Goal: Communication & Community: Answer question/provide support

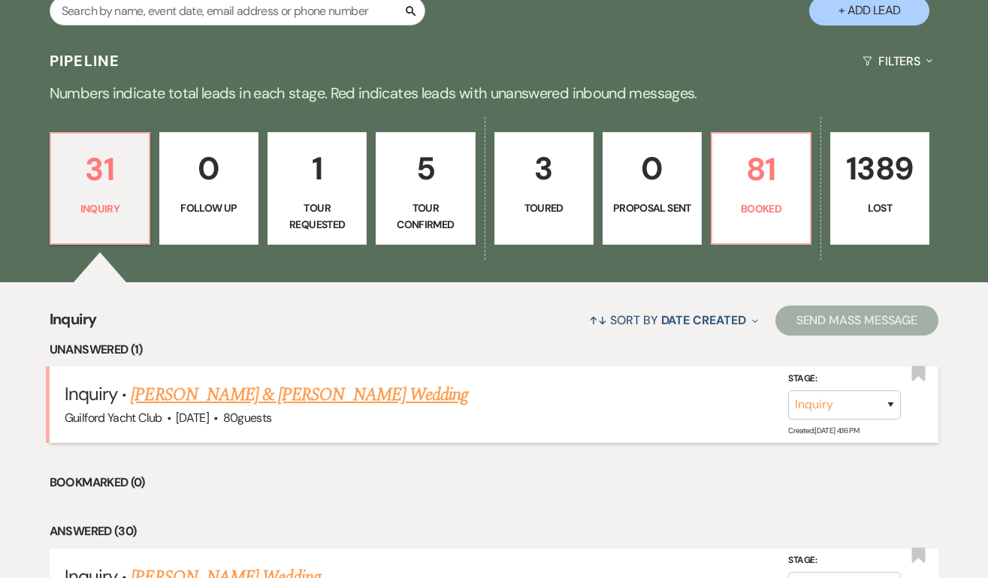
scroll to position [297, 0]
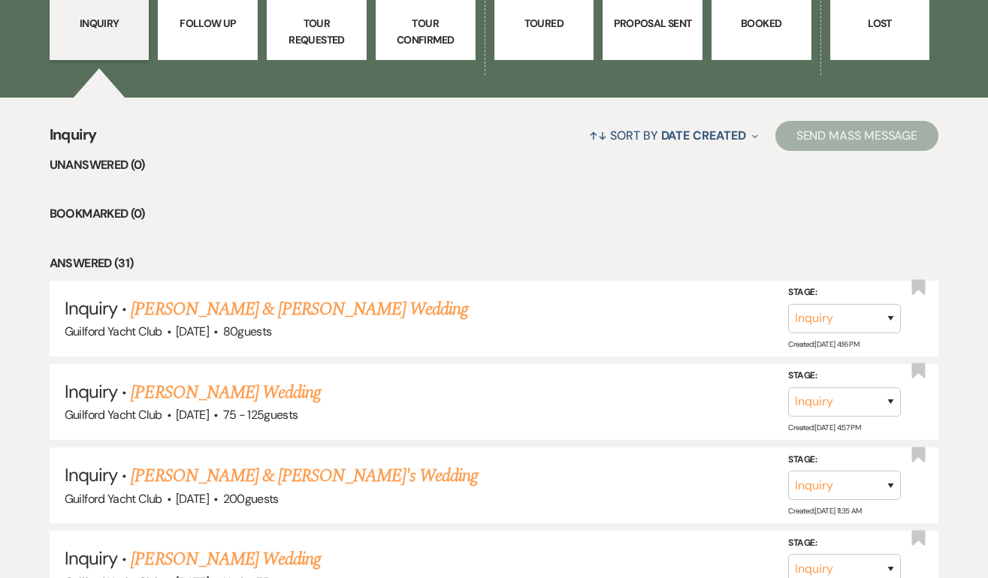
scroll to position [487, 0]
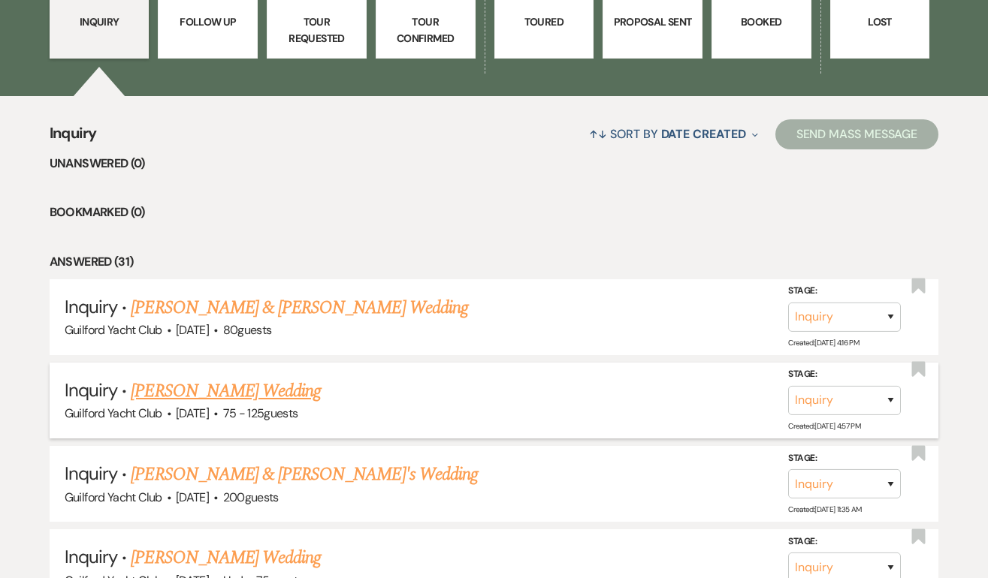
click at [261, 391] on link "[PERSON_NAME] Wedding" at bounding box center [226, 391] width 190 height 27
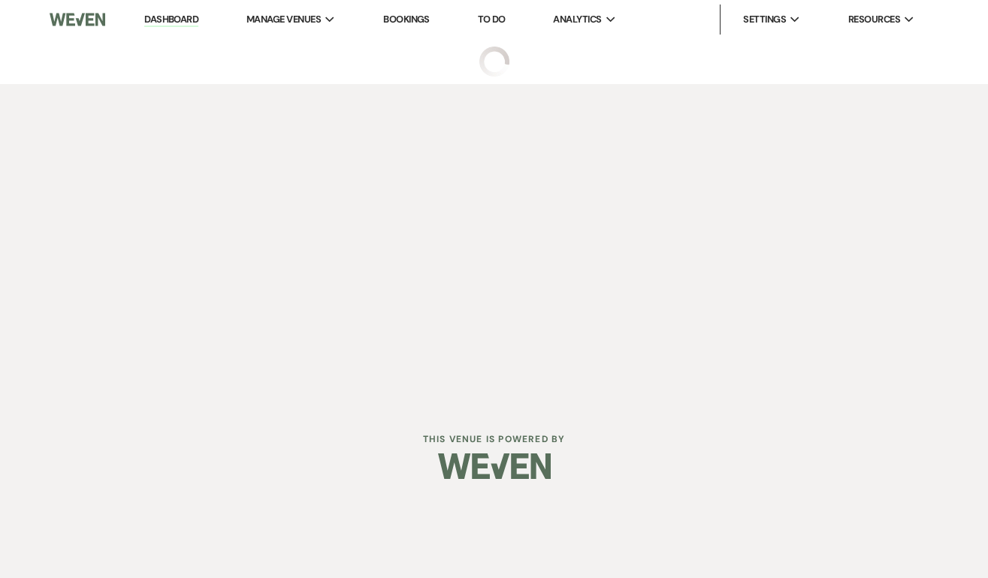
select select "3"
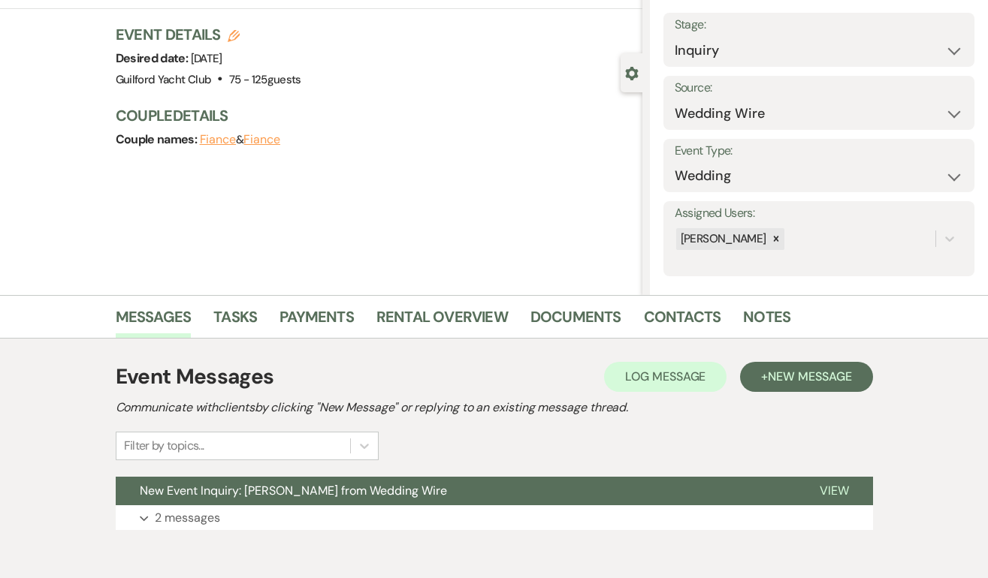
scroll to position [153, 0]
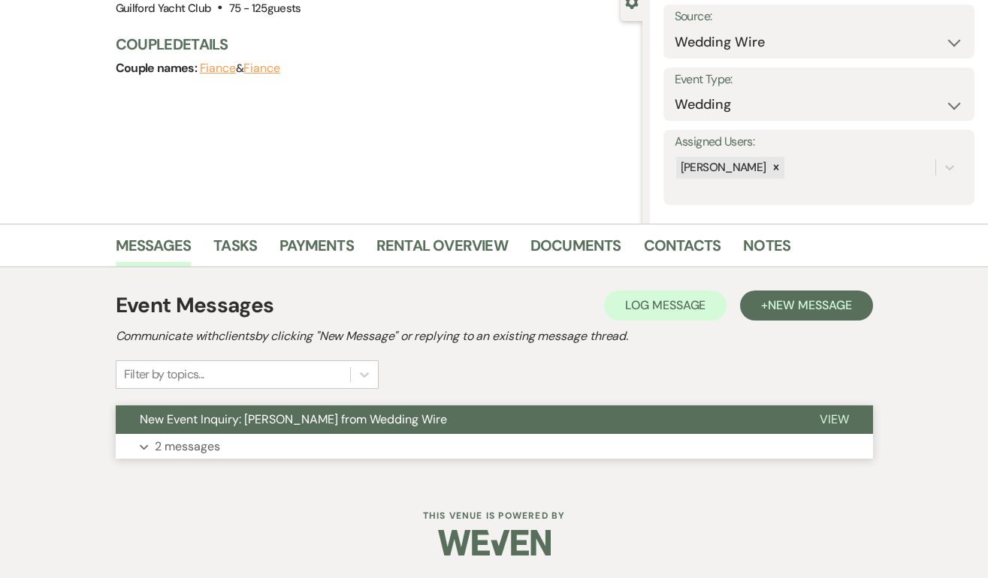
click at [834, 421] on span "View" at bounding box center [833, 420] width 29 height 16
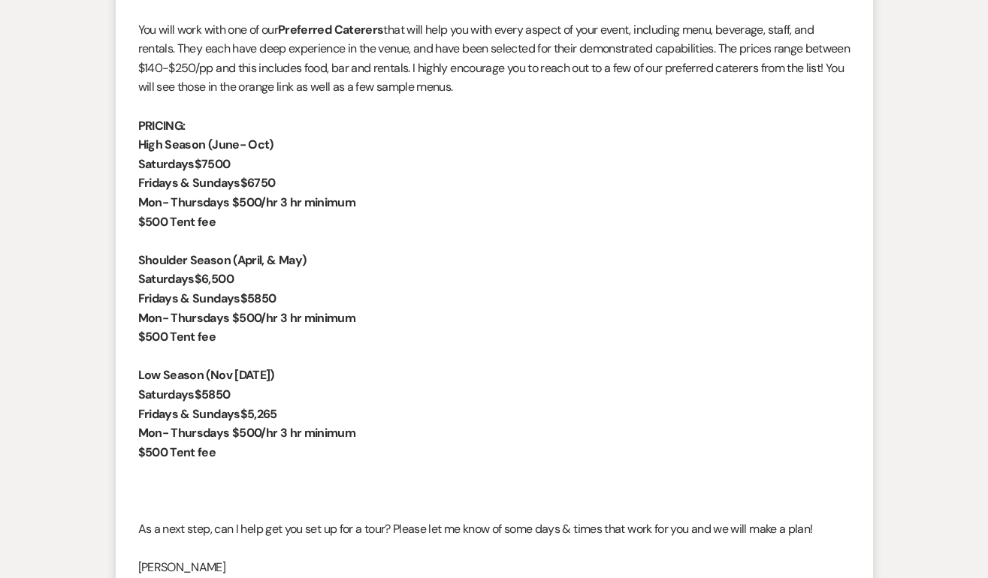
scroll to position [1483, 0]
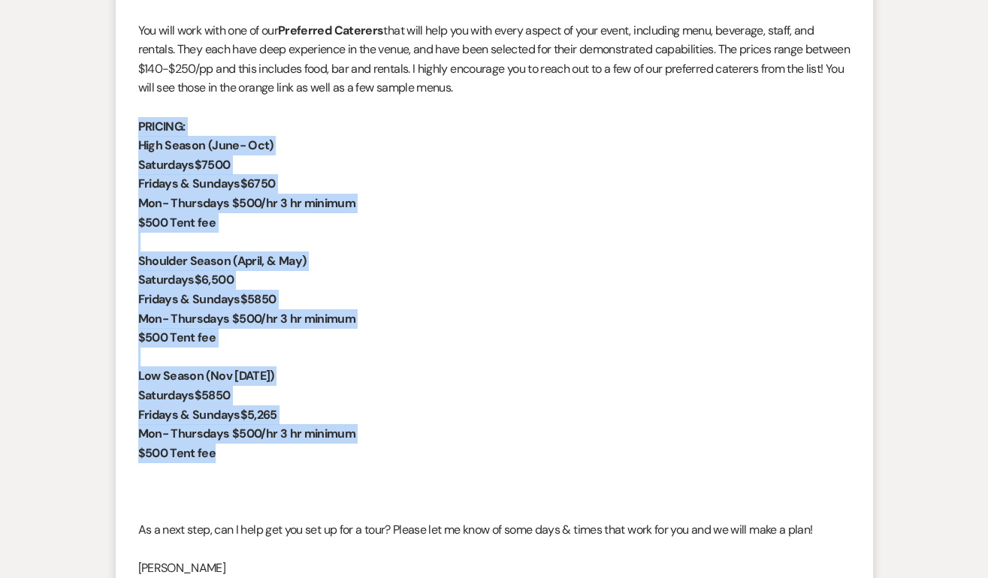
drag, startPoint x: 233, startPoint y: 458, endPoint x: 89, endPoint y: 125, distance: 362.6
copy div "PRICING: High Season (June- Oct) Saturdays $7500 Fridays & Sundays $6750 Mon- T…"
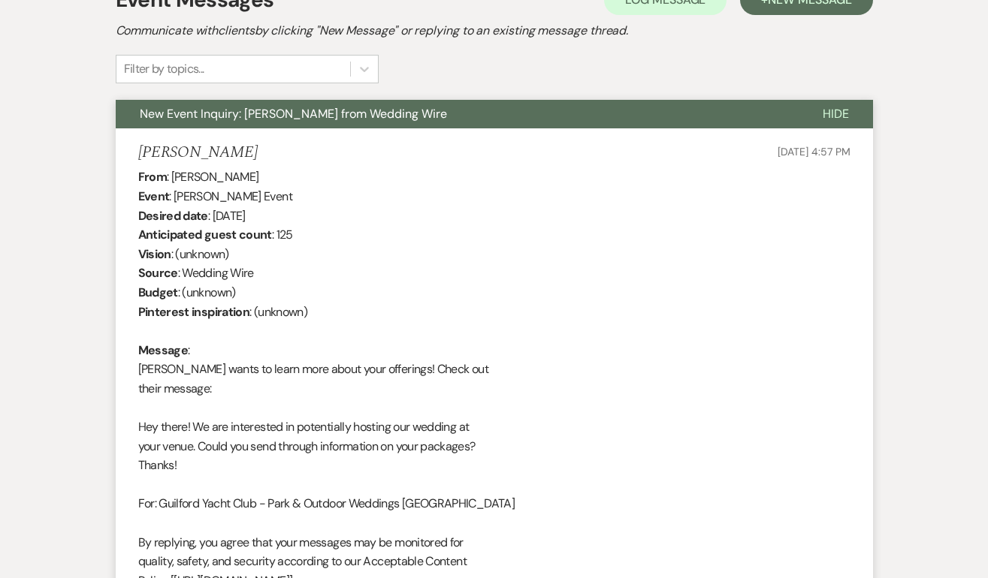
scroll to position [0, 0]
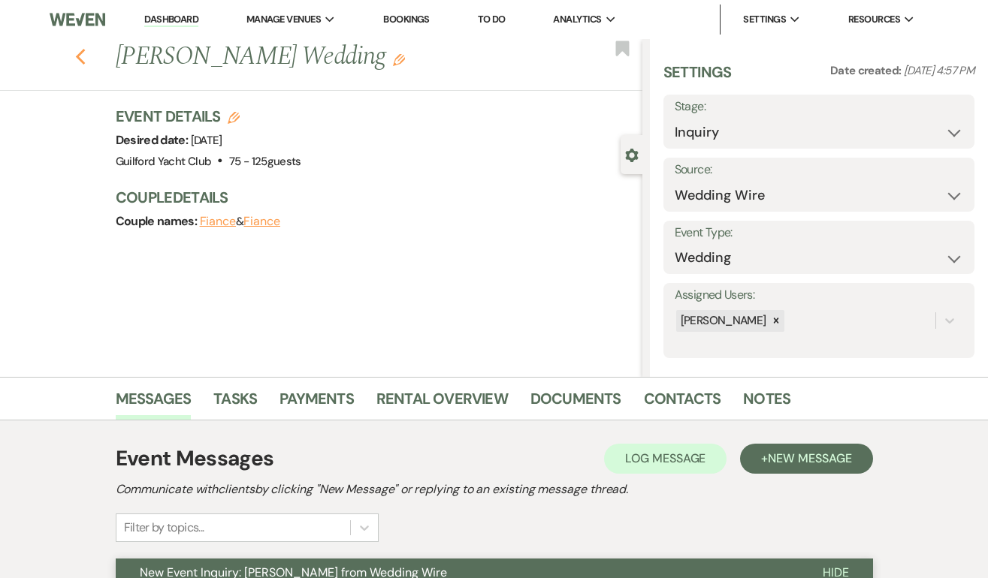
click at [76, 51] on icon "Previous" at bounding box center [80, 57] width 11 height 18
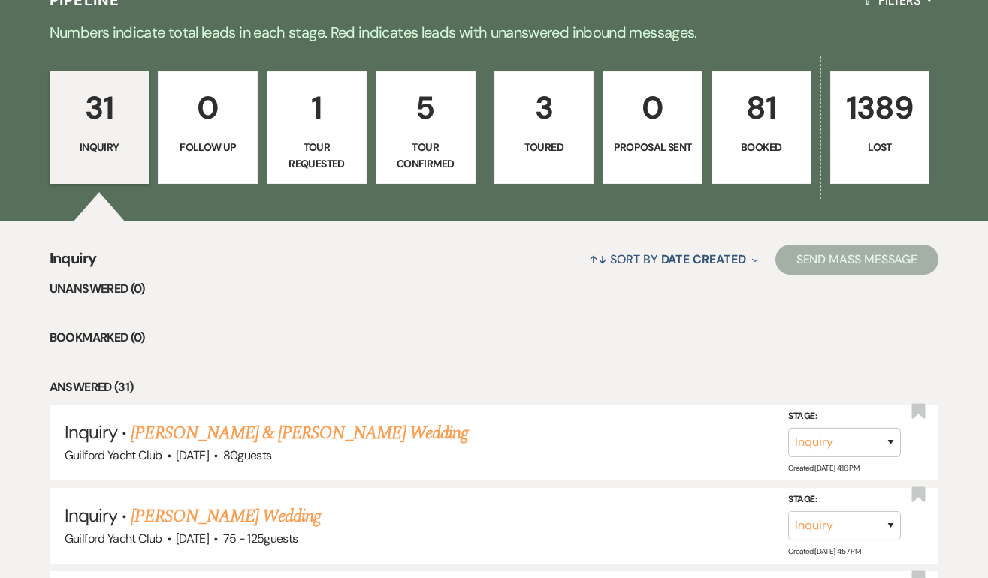
scroll to position [349, 0]
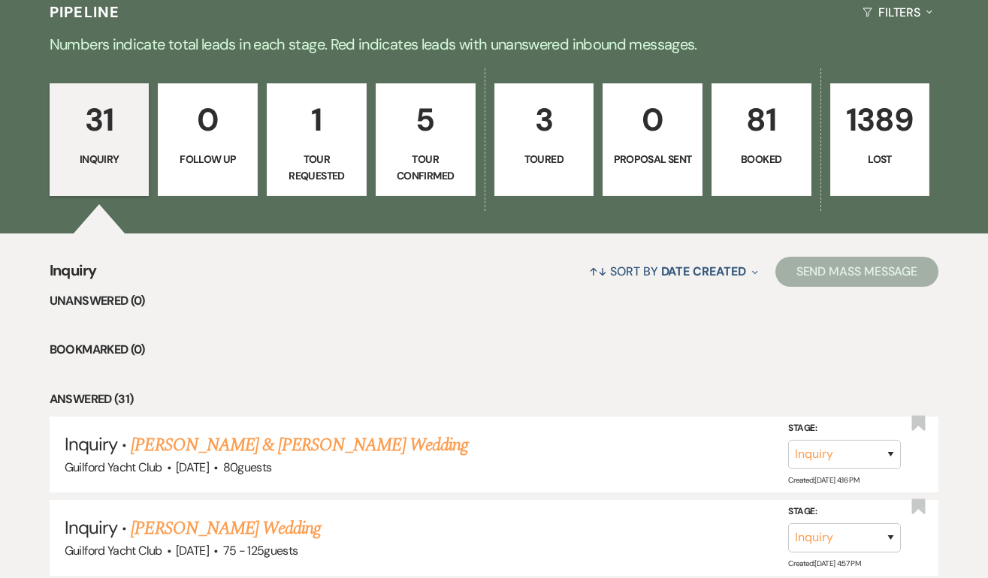
click at [556, 131] on p "3" at bounding box center [544, 120] width 80 height 50
select select "5"
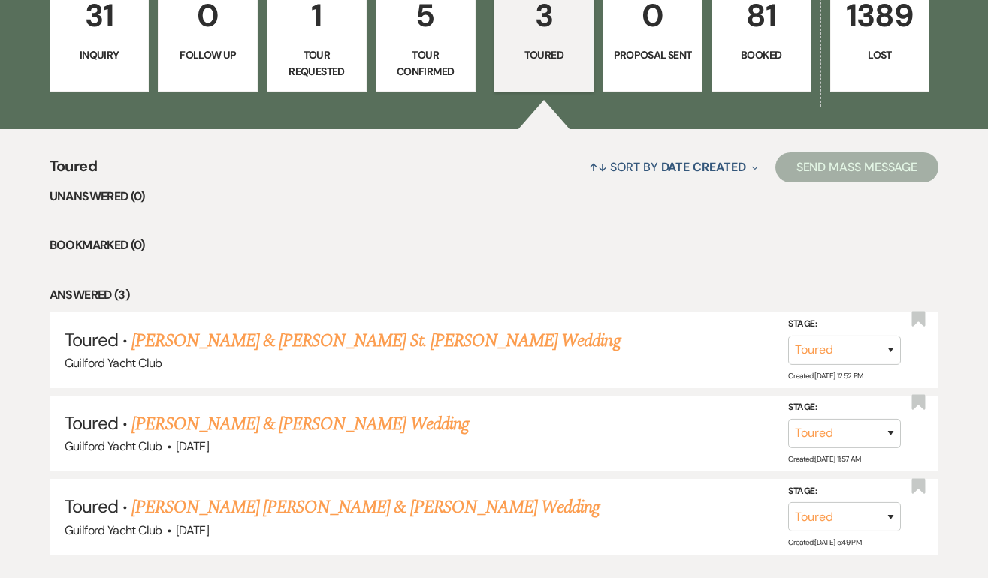
scroll to position [551, 0]
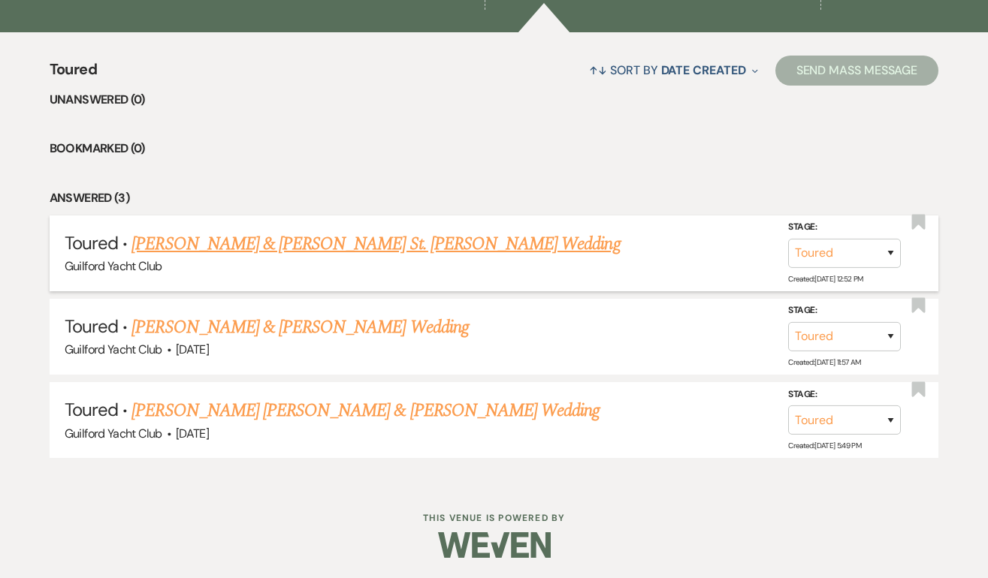
click at [328, 246] on link "[PERSON_NAME] & [PERSON_NAME] St. [PERSON_NAME] Wedding" at bounding box center [375, 244] width 488 height 27
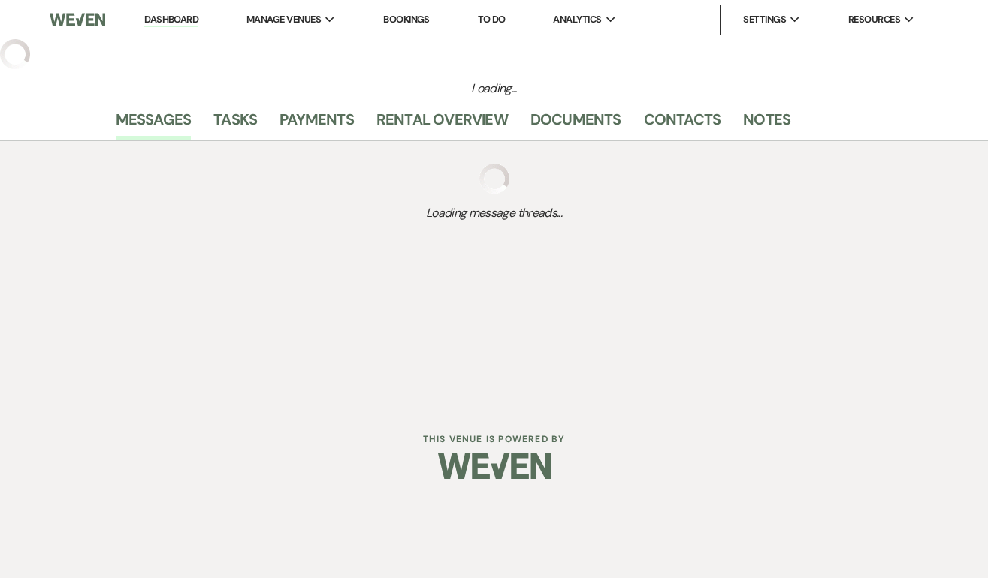
select select "5"
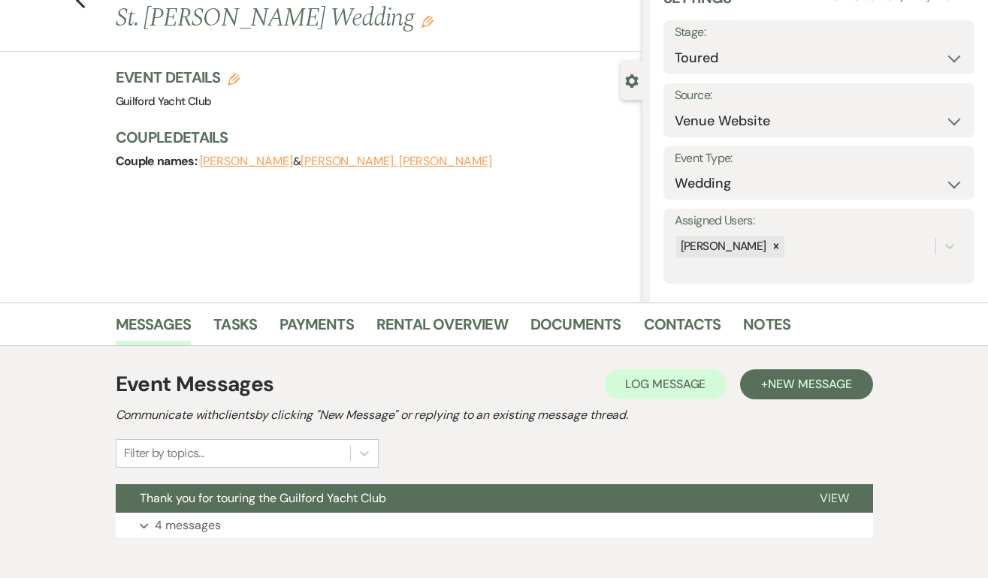
scroll to position [153, 0]
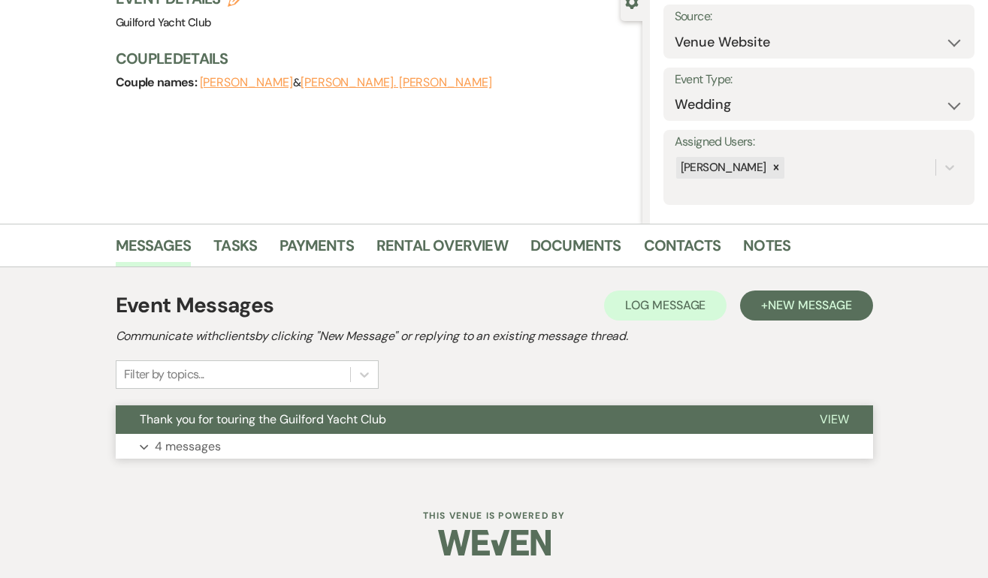
click at [825, 415] on span "View" at bounding box center [833, 420] width 29 height 16
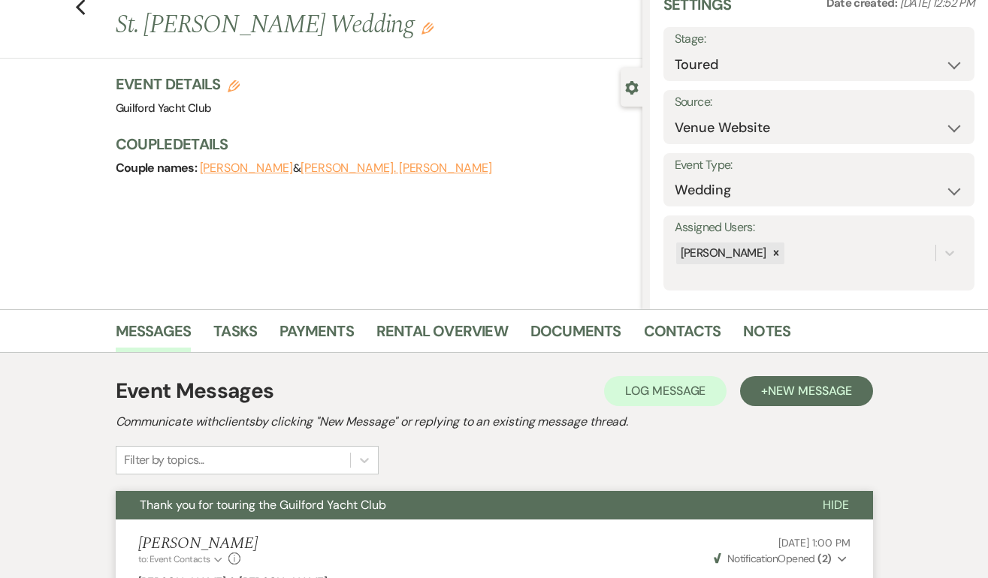
scroll to position [0, 0]
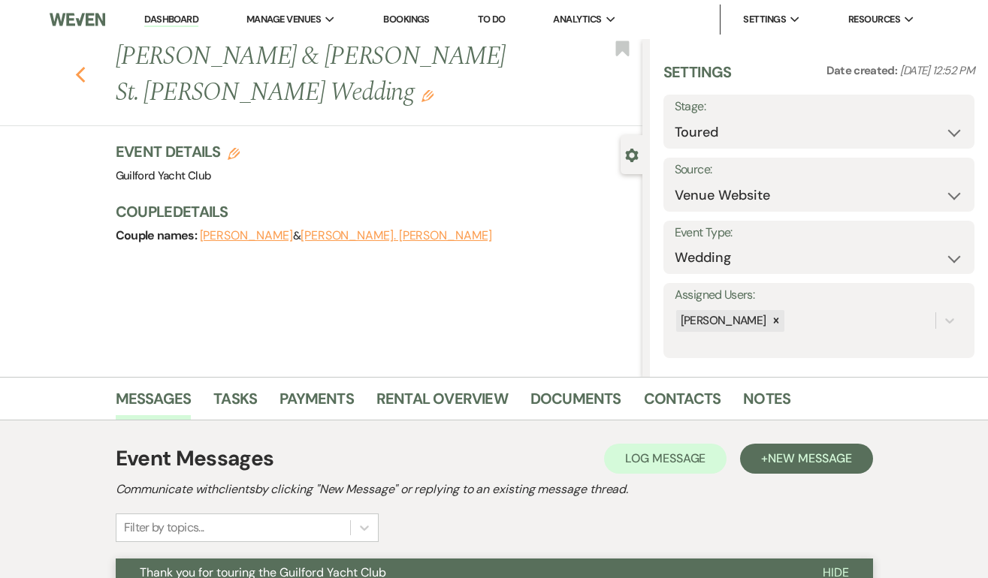
click at [77, 67] on use "button" at bounding box center [80, 75] width 10 height 17
select select "5"
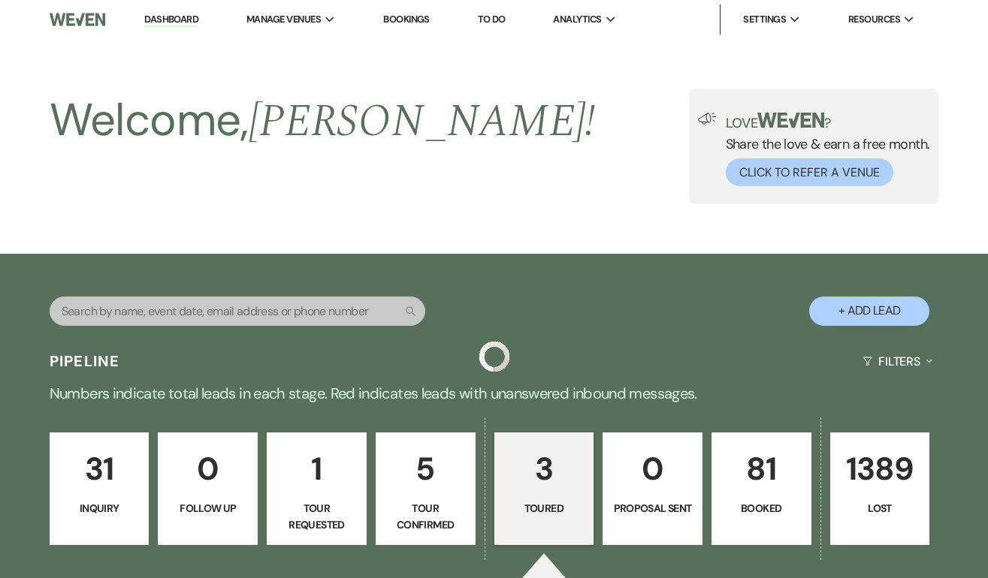
scroll to position [551, 0]
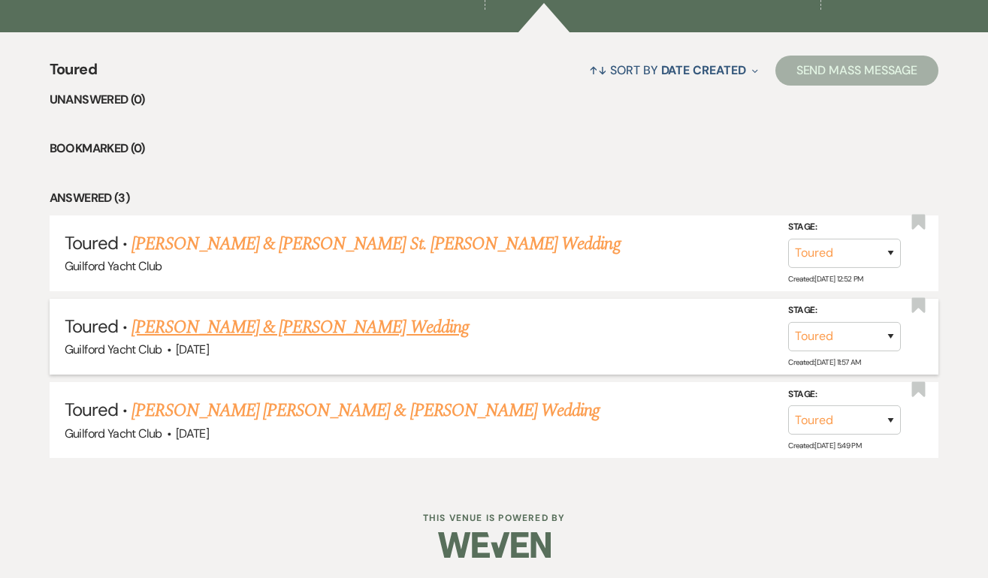
click at [290, 322] on link "[PERSON_NAME] & [PERSON_NAME] Wedding" at bounding box center [299, 327] width 336 height 27
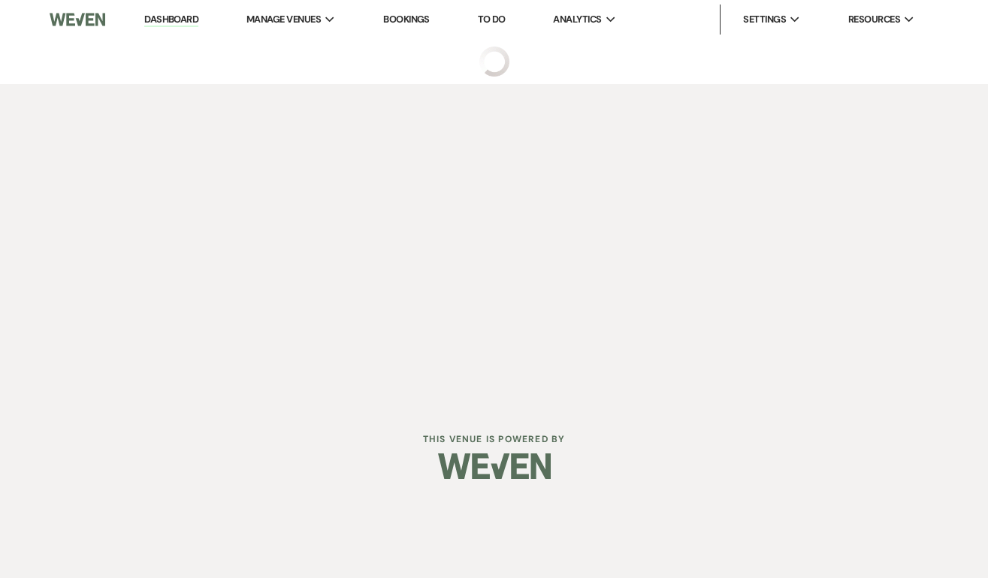
select select "5"
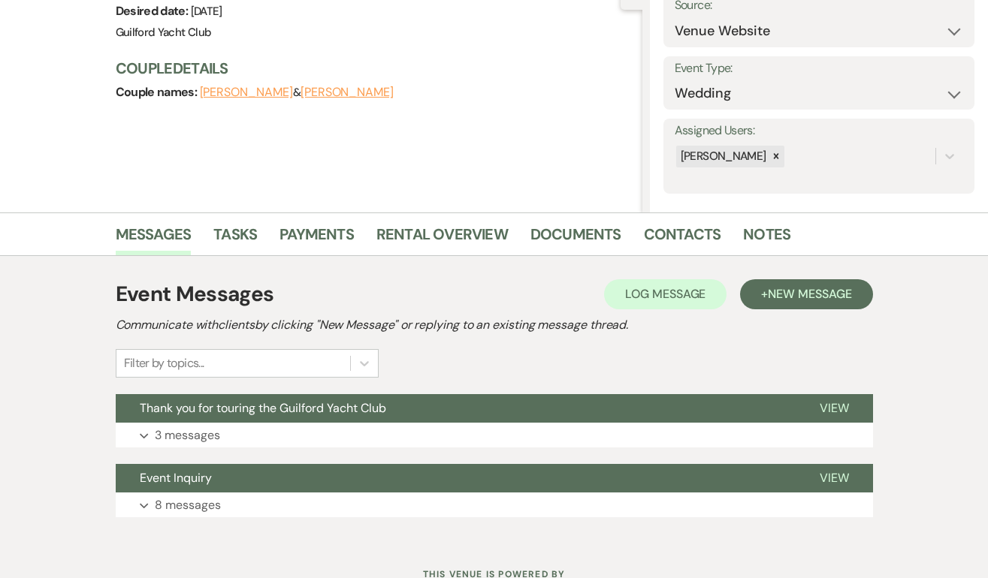
scroll to position [223, 0]
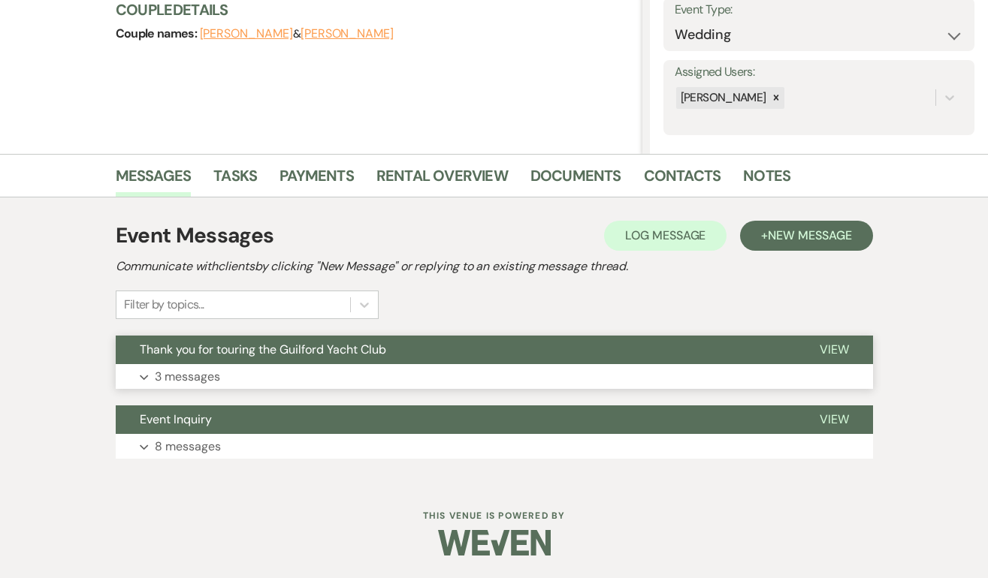
click at [820, 343] on span "View" at bounding box center [833, 350] width 29 height 16
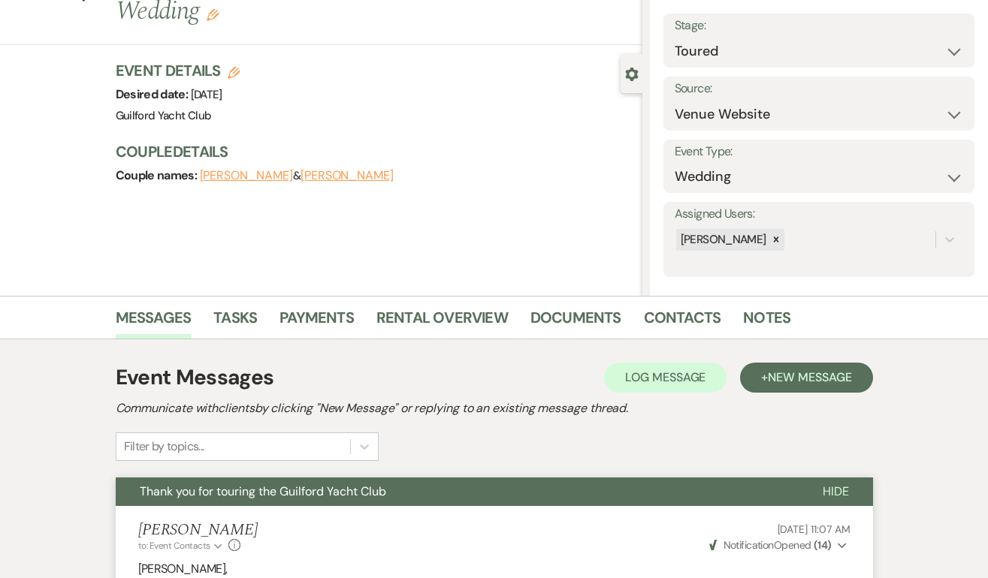
scroll to position [0, 0]
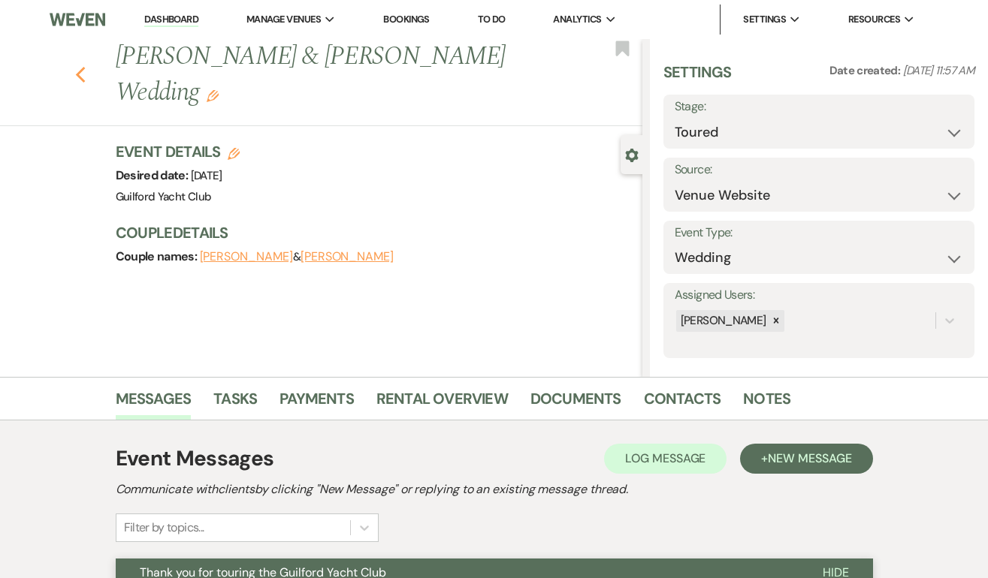
click at [83, 73] on icon "Previous" at bounding box center [80, 75] width 11 height 18
select select "5"
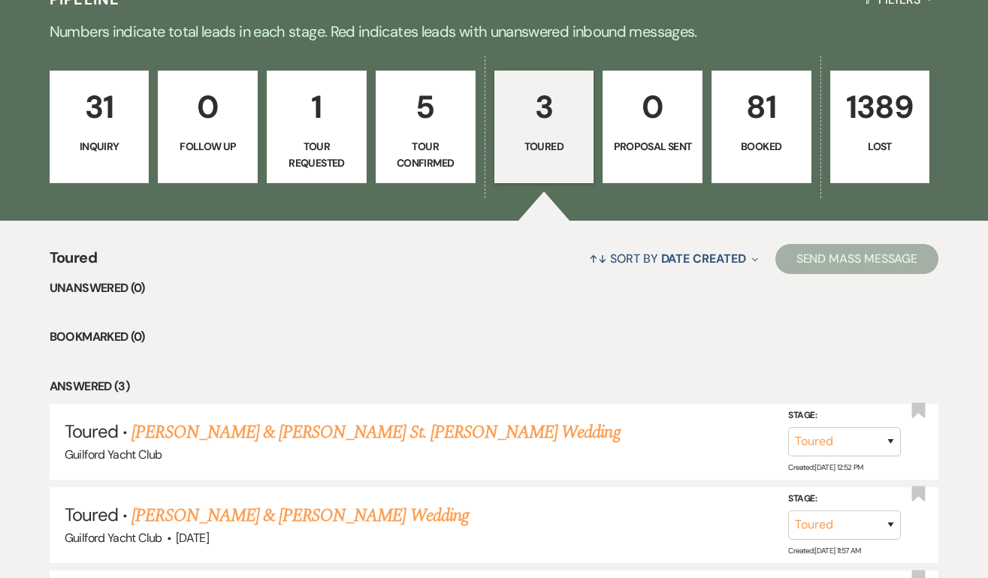
scroll to position [303, 0]
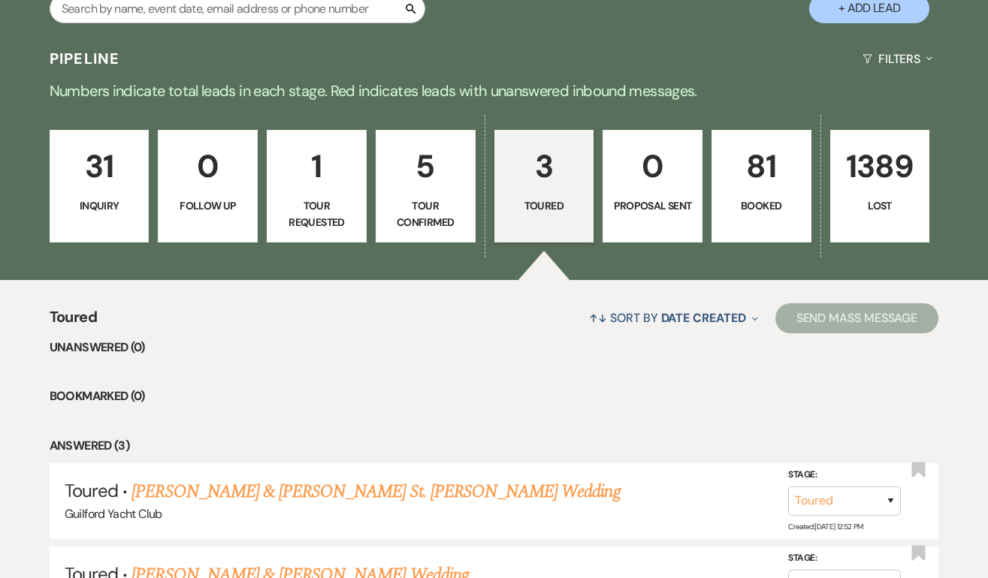
click at [555, 204] on p "Toured" at bounding box center [544, 206] width 80 height 17
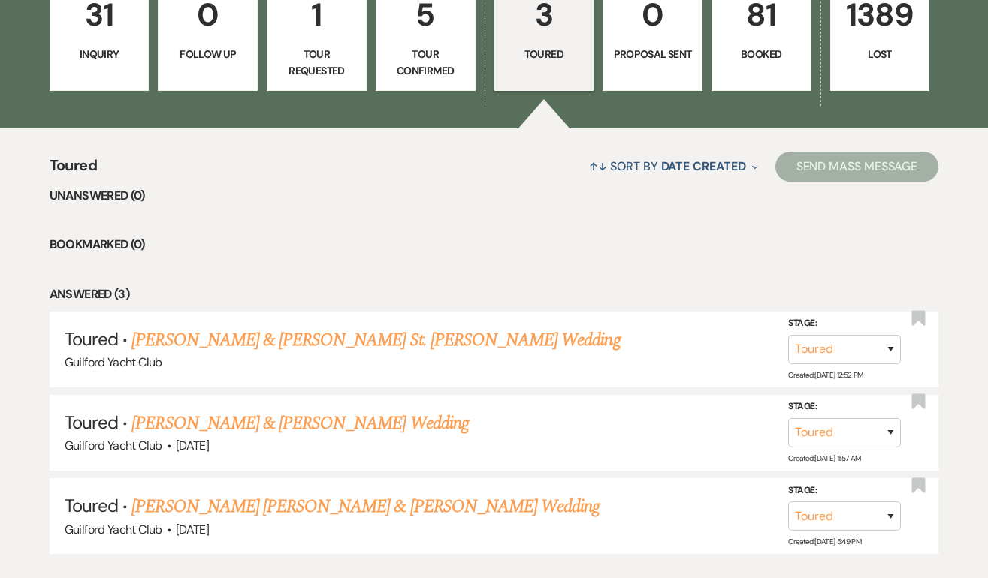
scroll to position [551, 0]
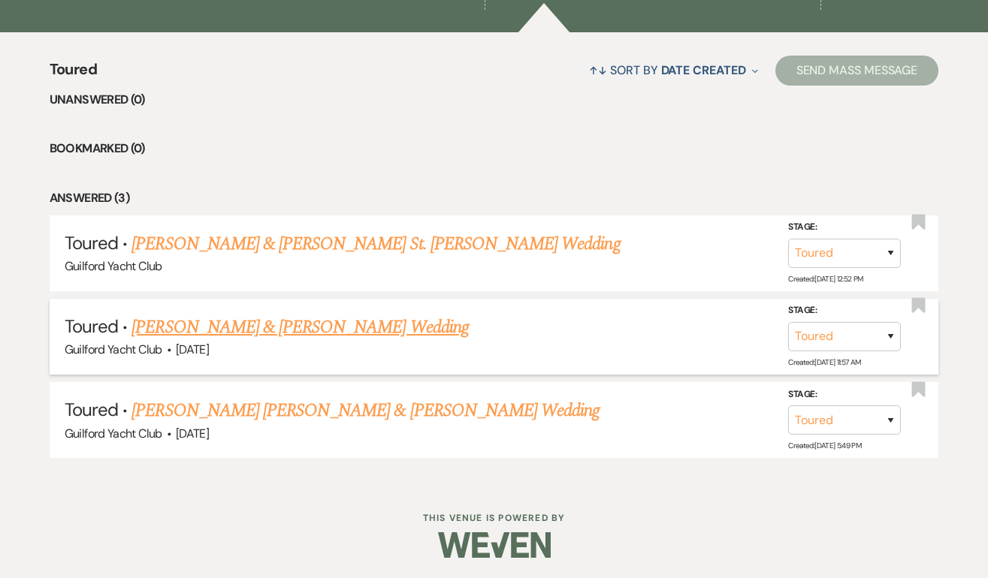
click at [291, 329] on link "[PERSON_NAME] & [PERSON_NAME] Wedding" at bounding box center [299, 327] width 336 height 27
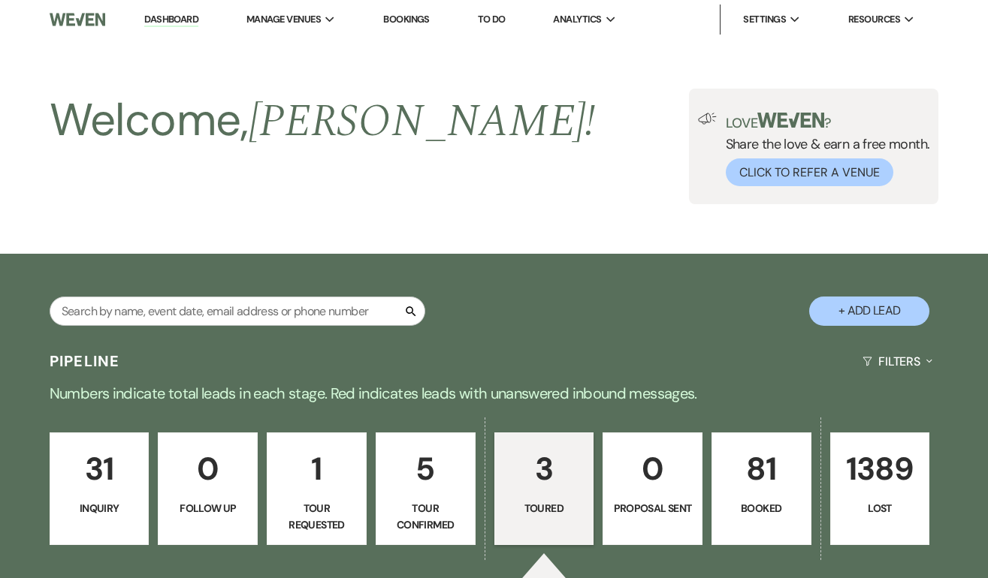
select select "5"
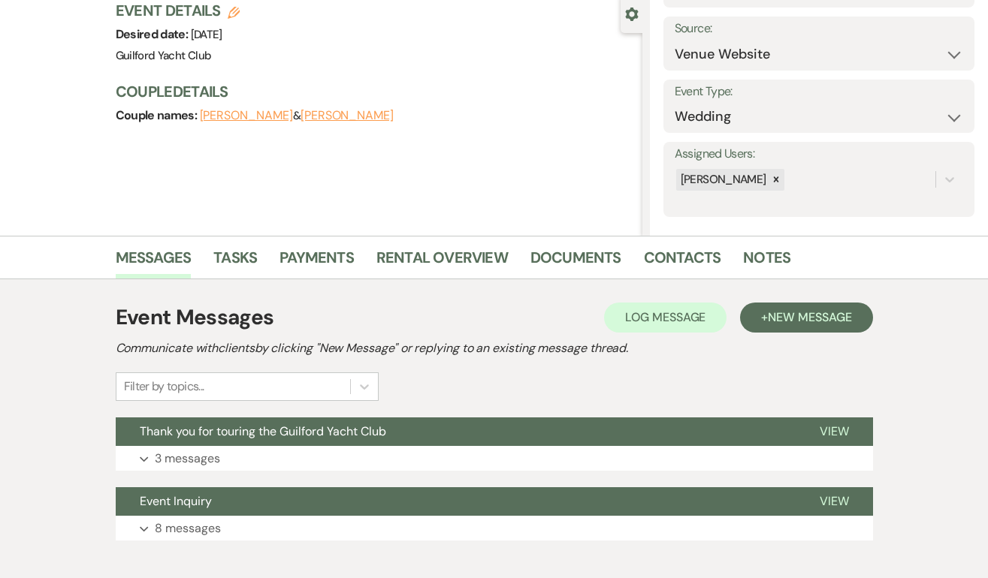
scroll to position [223, 0]
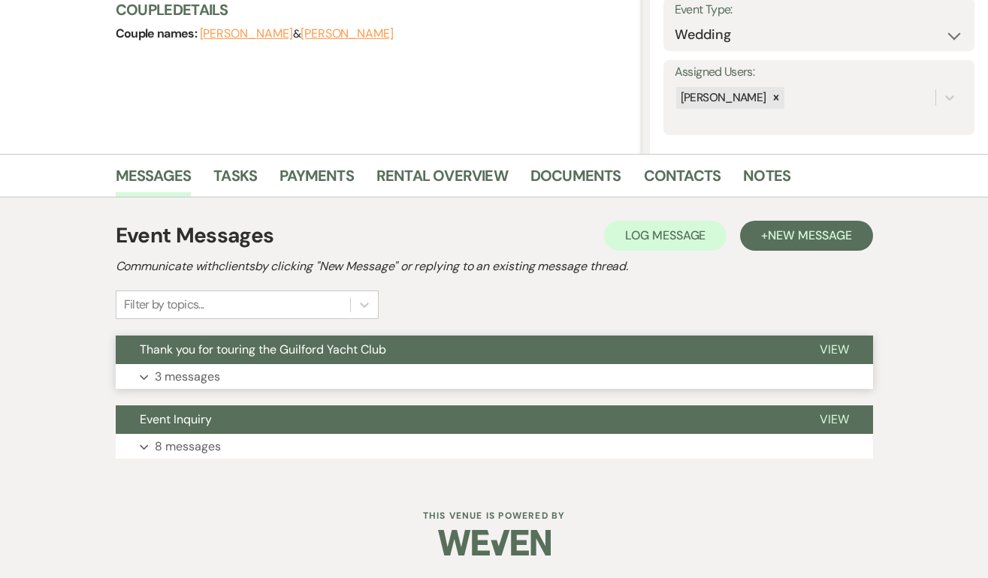
click at [837, 348] on span "View" at bounding box center [833, 350] width 29 height 16
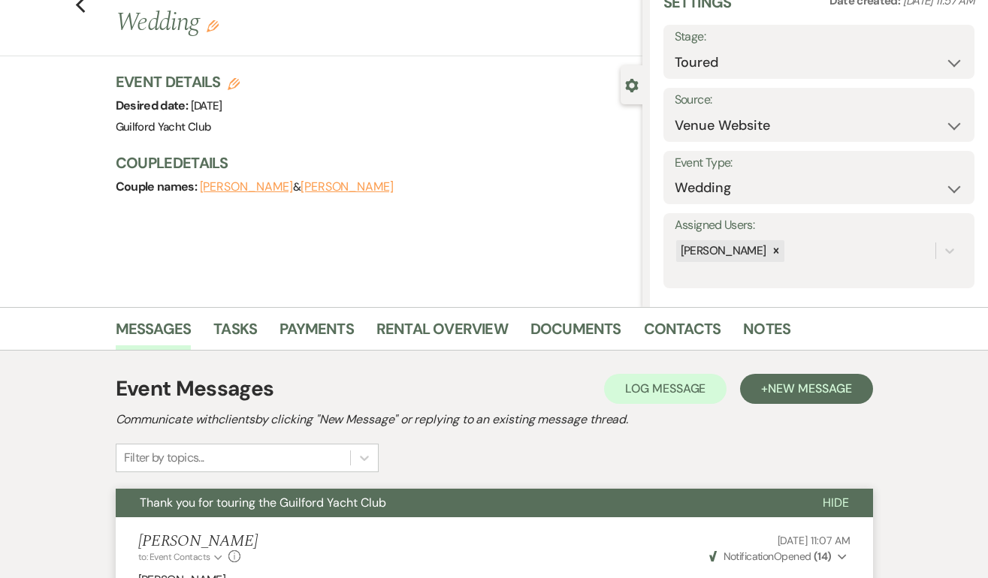
scroll to position [0, 0]
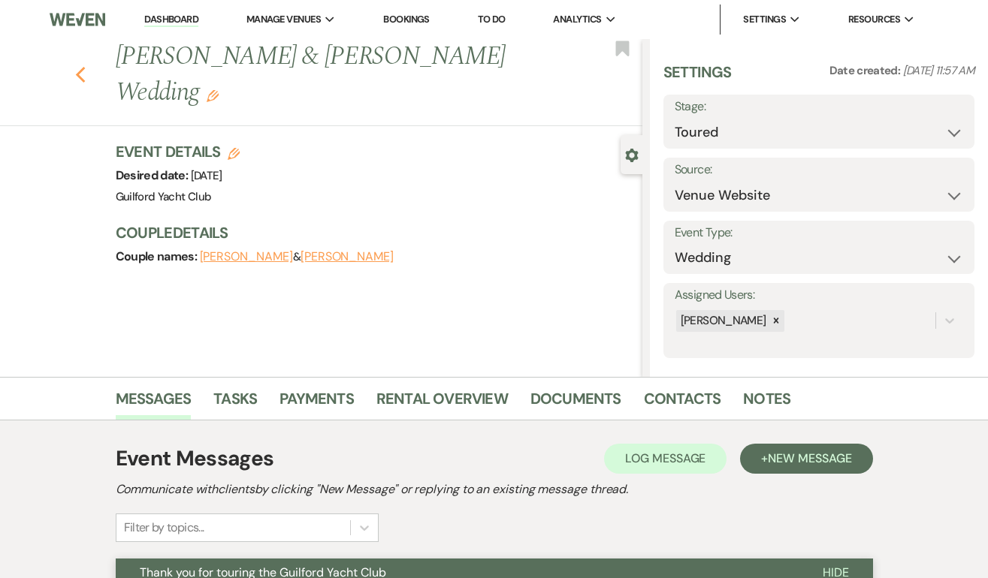
click at [78, 74] on use "button" at bounding box center [80, 75] width 10 height 17
select select "5"
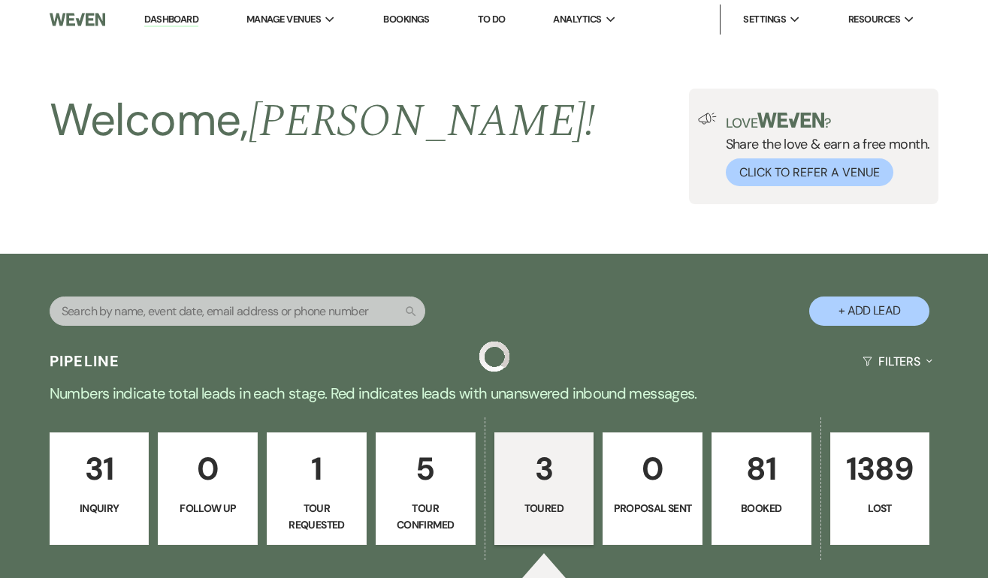
scroll to position [551, 0]
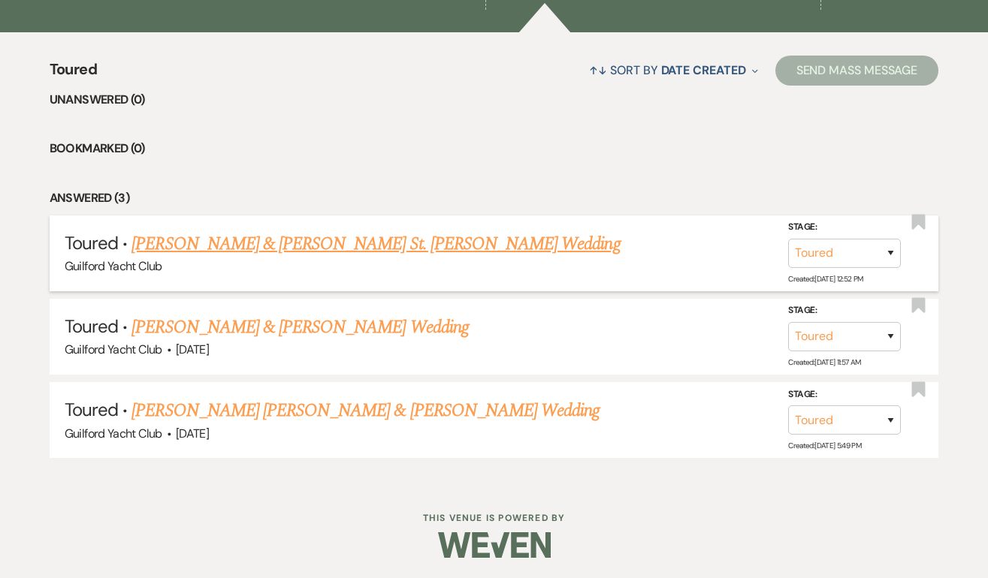
click at [225, 241] on link "[PERSON_NAME] & [PERSON_NAME] St. [PERSON_NAME] Wedding" at bounding box center [375, 244] width 488 height 27
select select "5"
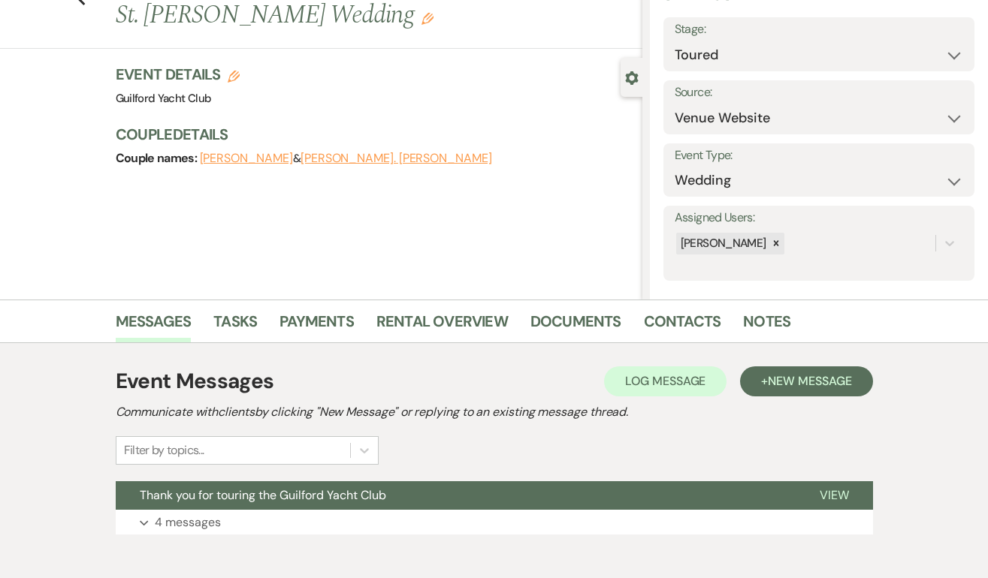
scroll to position [153, 0]
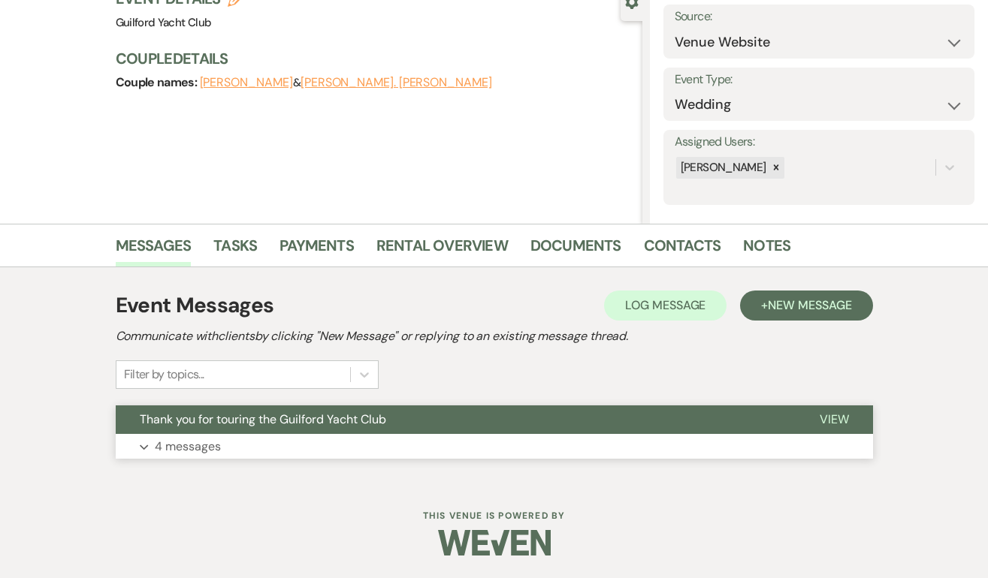
click at [832, 417] on span "View" at bounding box center [833, 420] width 29 height 16
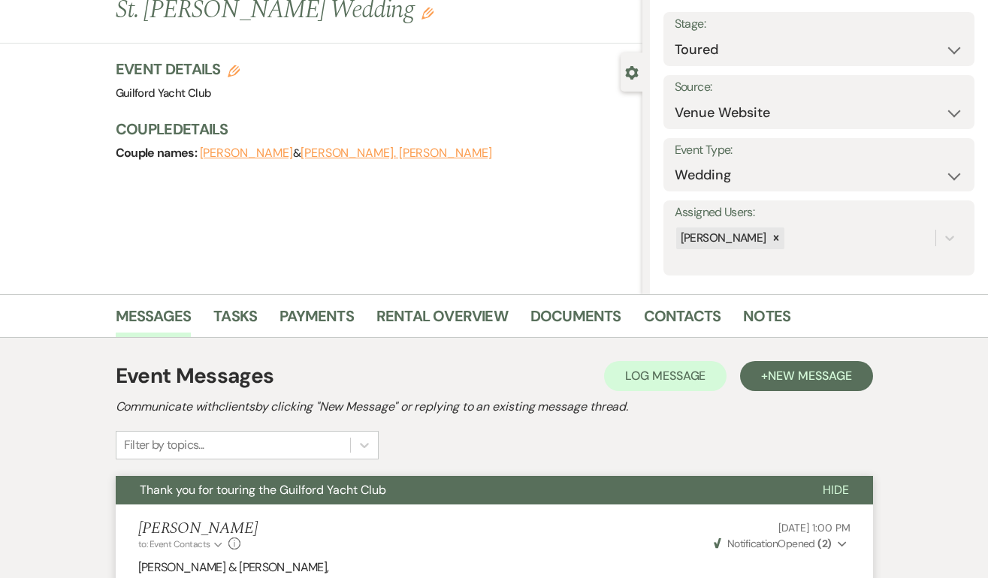
scroll to position [0, 0]
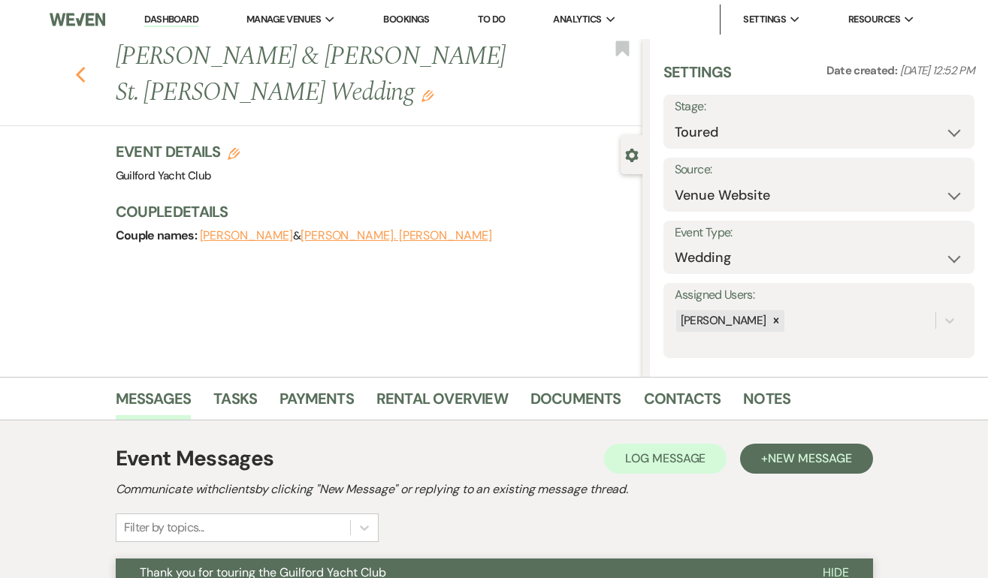
click at [80, 67] on use "button" at bounding box center [80, 75] width 10 height 17
select select "5"
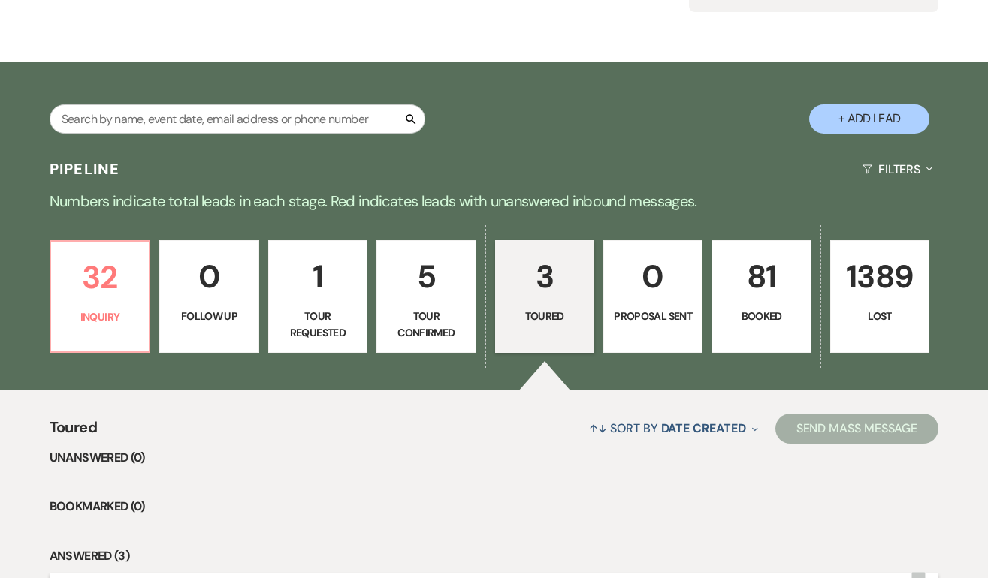
scroll to position [166, 0]
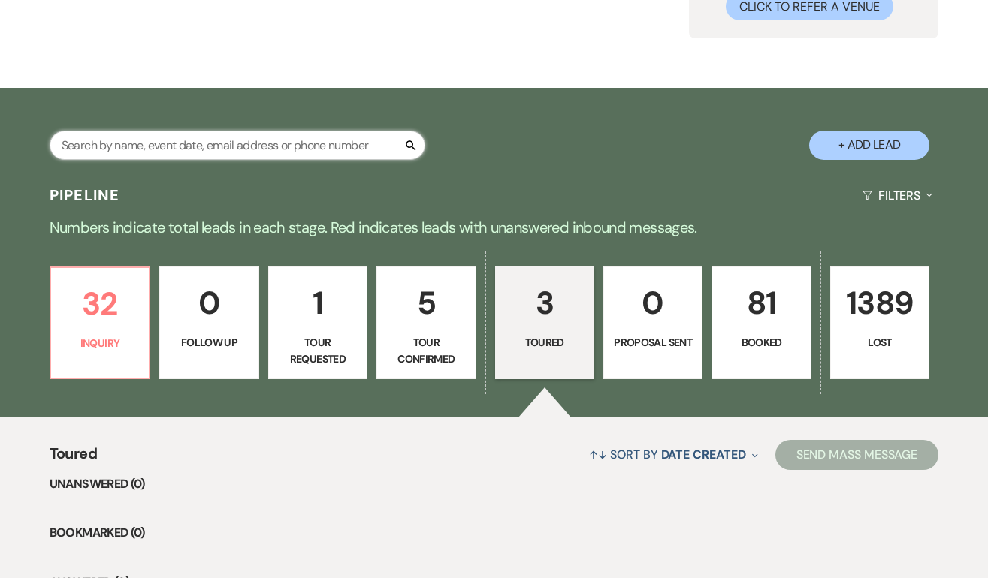
click at [312, 149] on input "text" at bounding box center [238, 145] width 376 height 29
type input "larissa"
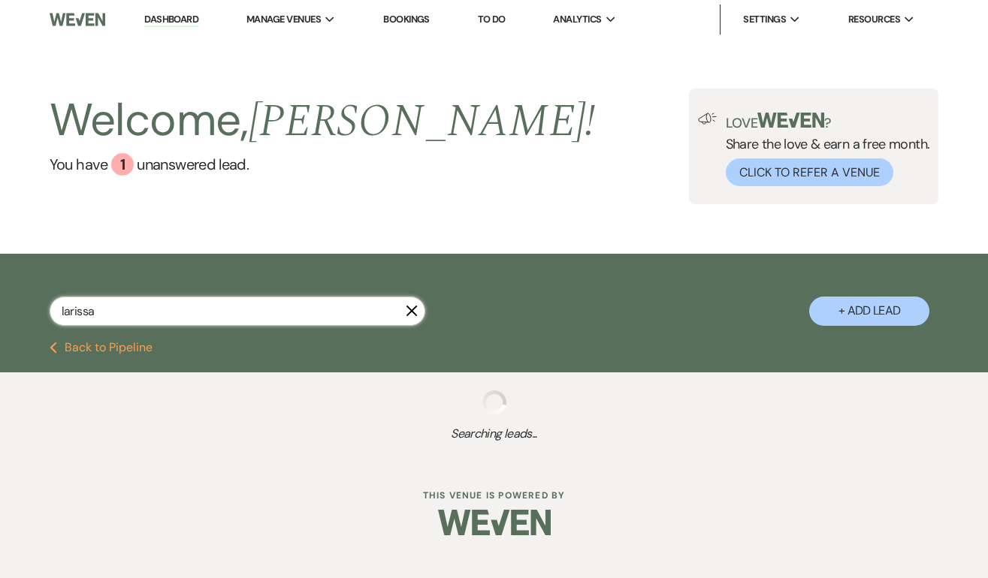
select select "8"
select select "5"
select select "8"
select select "5"
select select "8"
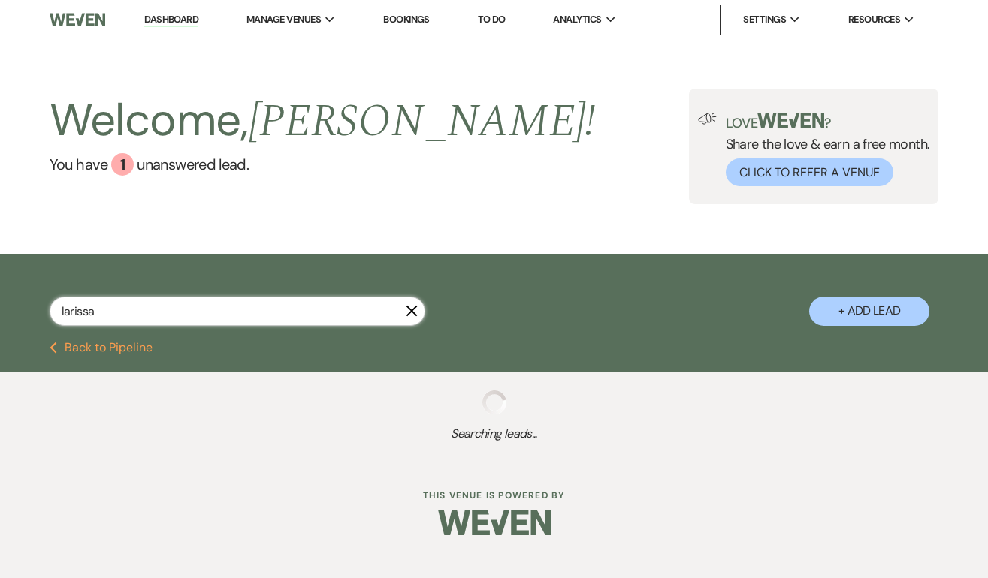
select select "5"
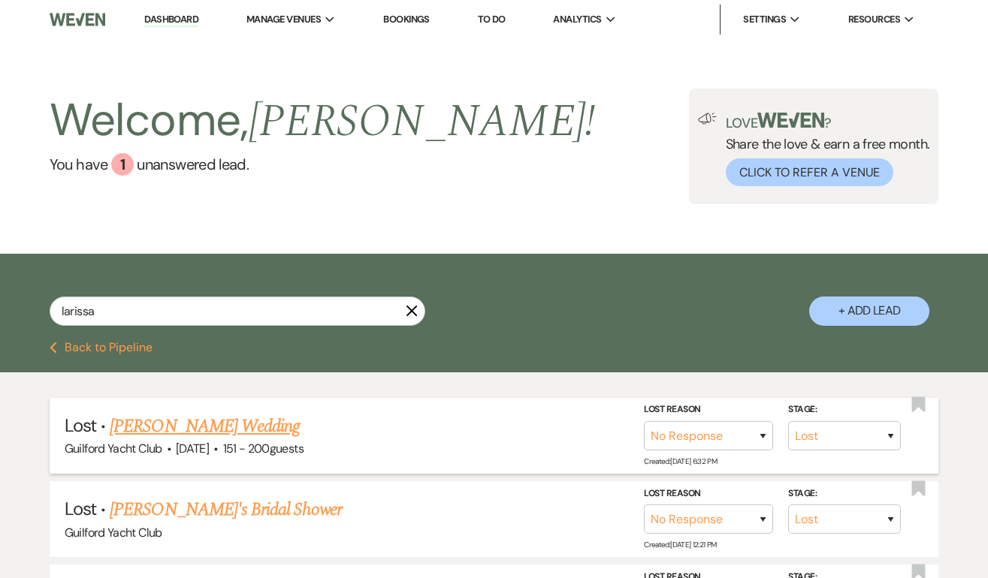
click at [250, 430] on link "[PERSON_NAME] Wedding" at bounding box center [205, 426] width 190 height 27
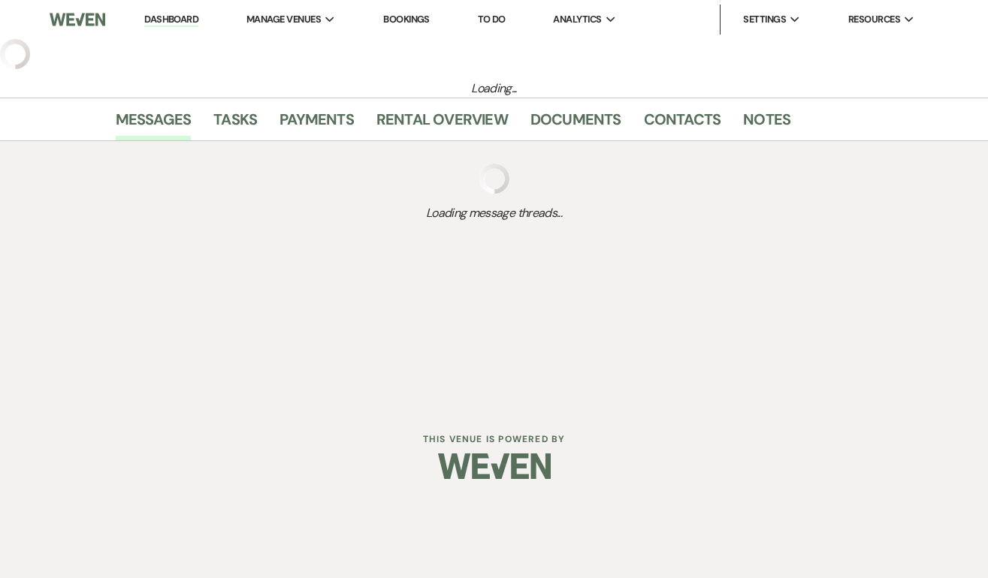
select select "8"
select select "5"
select select "2"
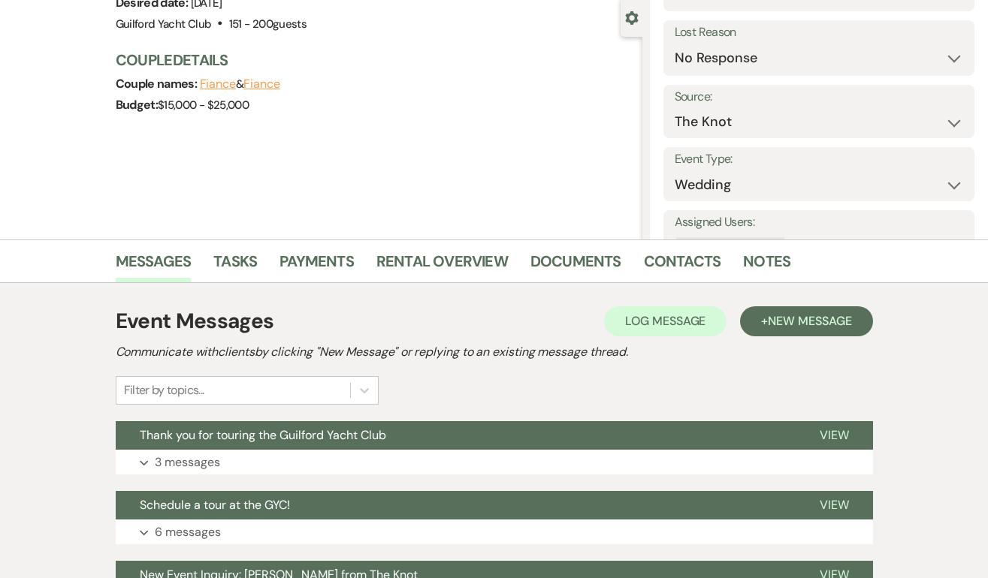
scroll to position [293, 0]
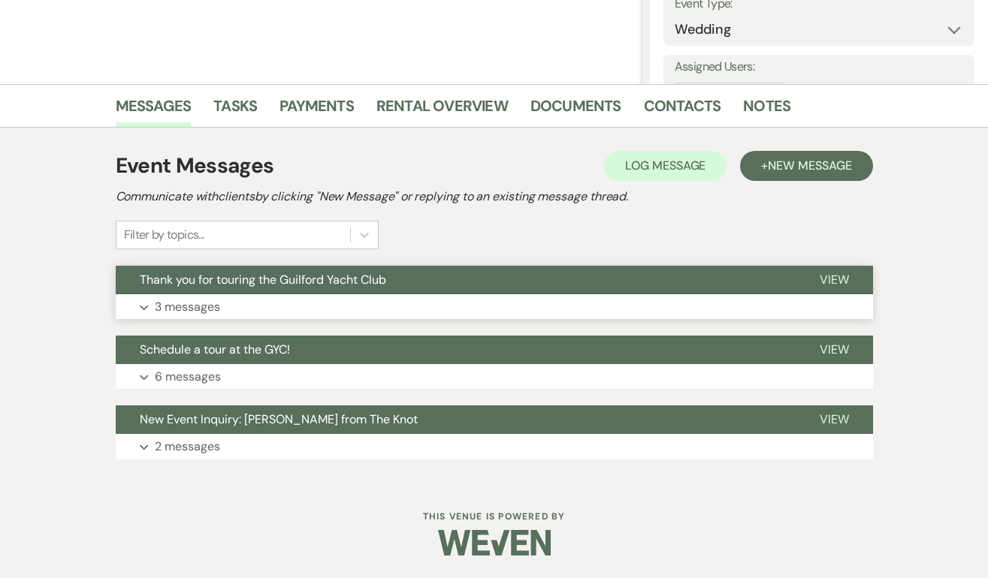
click at [829, 272] on span "View" at bounding box center [833, 280] width 29 height 16
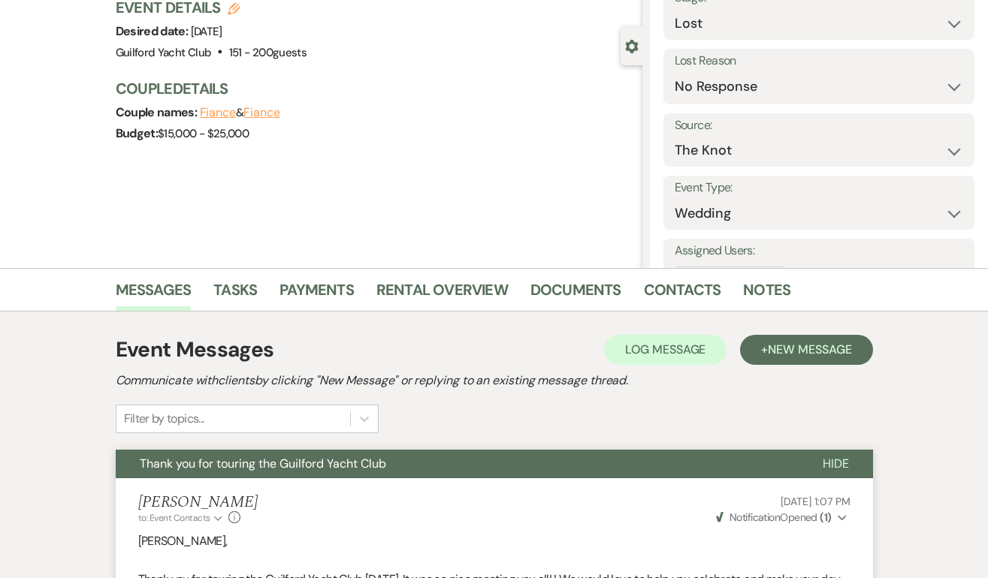
scroll to position [0, 0]
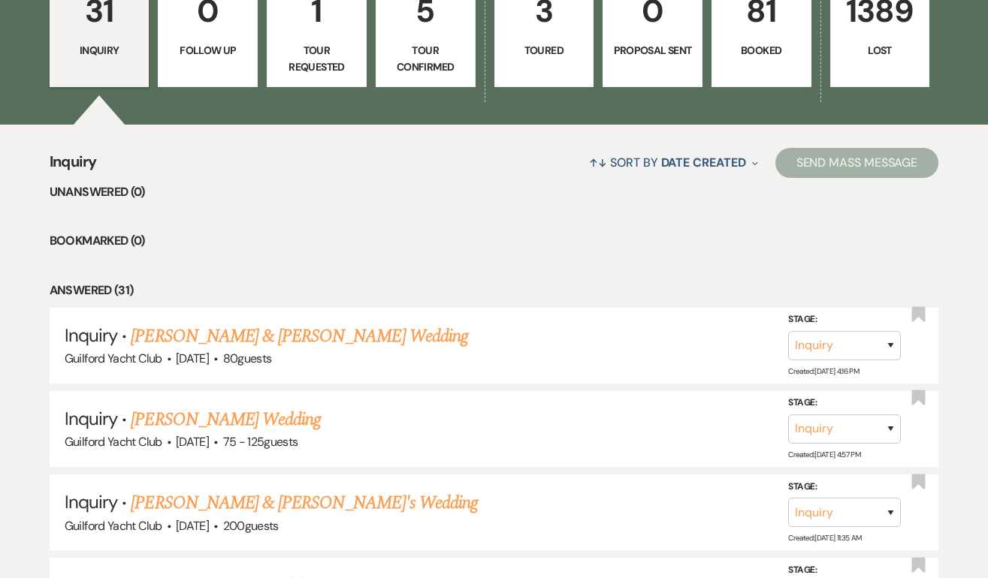
click at [110, 53] on p "Inquiry" at bounding box center [99, 50] width 80 height 17
click at [101, 17] on p "31" at bounding box center [99, 11] width 80 height 50
click at [115, 38] on link "31 Inquiry" at bounding box center [100, 30] width 100 height 113
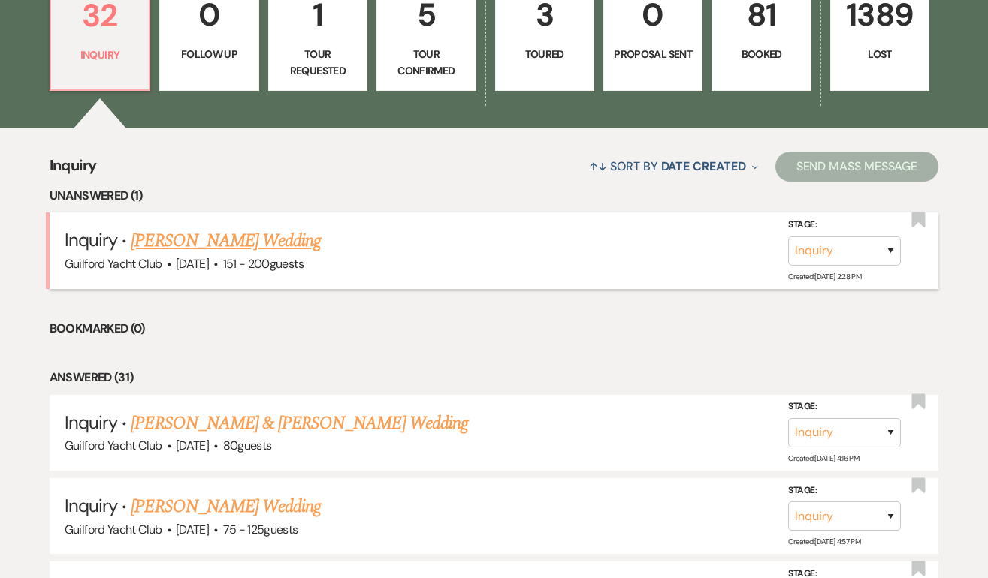
click at [175, 239] on link "[PERSON_NAME] Wedding" at bounding box center [226, 241] width 190 height 27
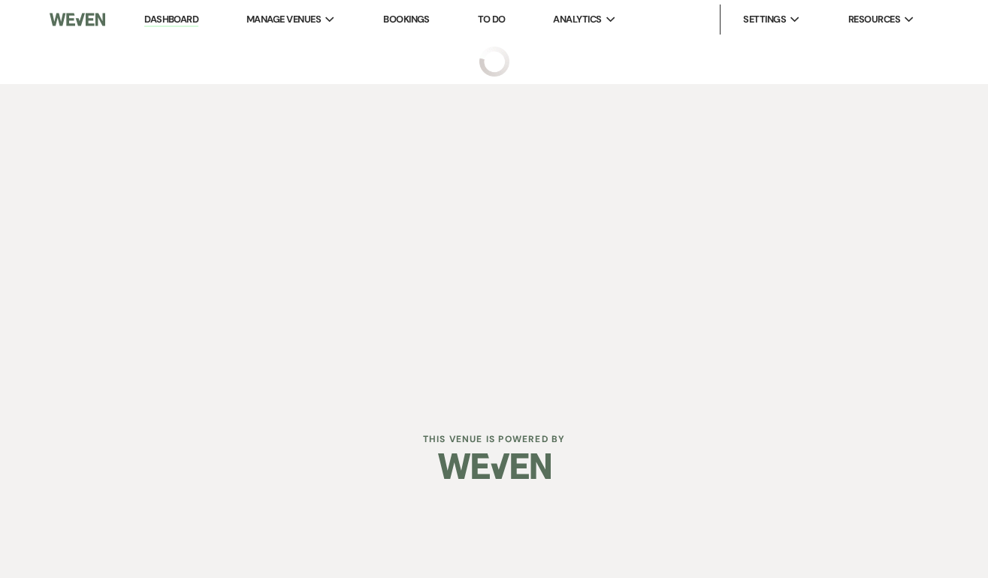
select select "2"
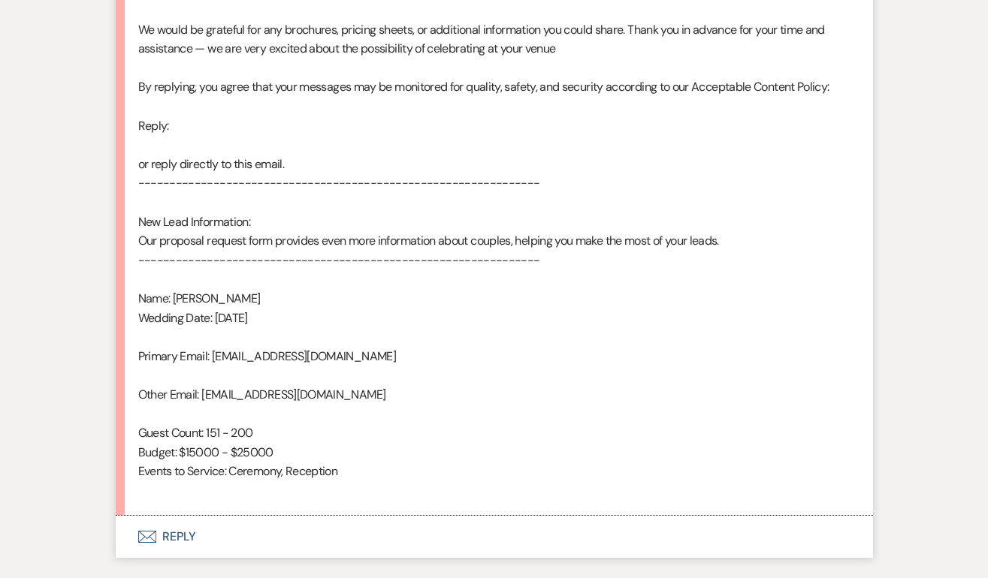
scroll to position [1160, 0]
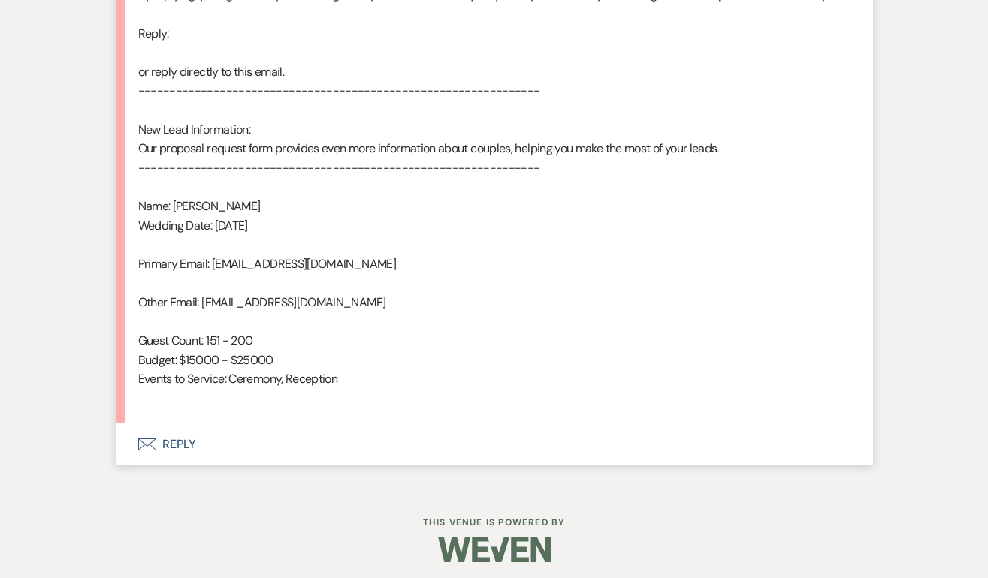
click at [177, 439] on button "Envelope Reply" at bounding box center [494, 445] width 757 height 42
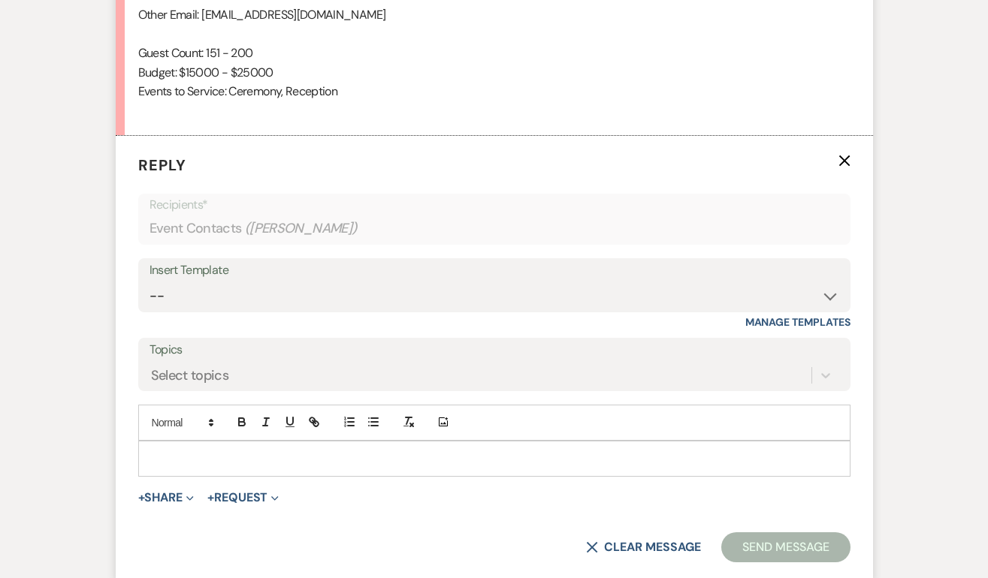
scroll to position [1450, 0]
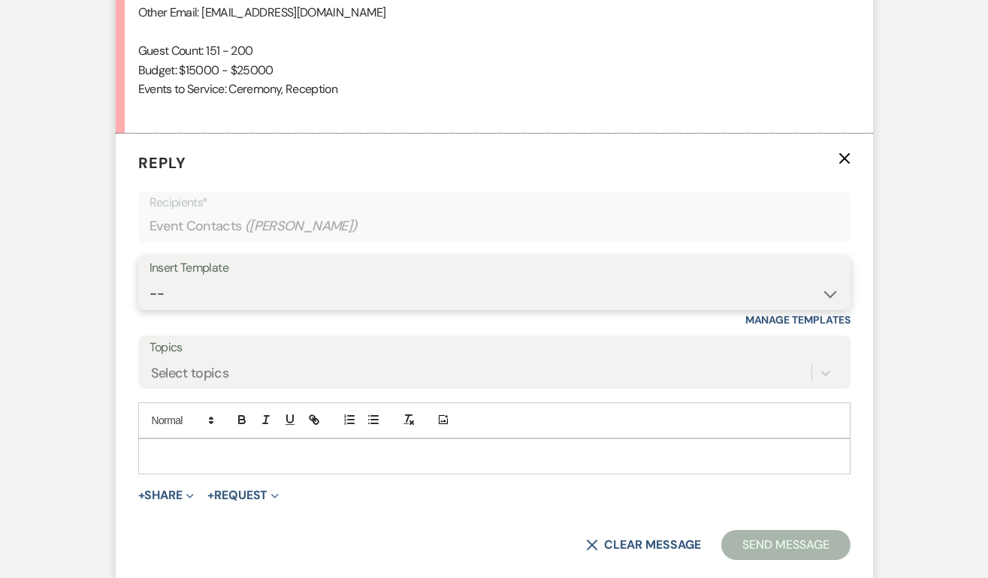
click at [213, 290] on select "-- Weven Planning Portal Introduction (Booked Events) Initial Inquiry Response …" at bounding box center [493, 293] width 689 height 29
select select "2020"
click at [149, 279] on select "-- Weven Planning Portal Introduction (Booked Events) Initial Inquiry Response …" at bounding box center [493, 293] width 689 height 29
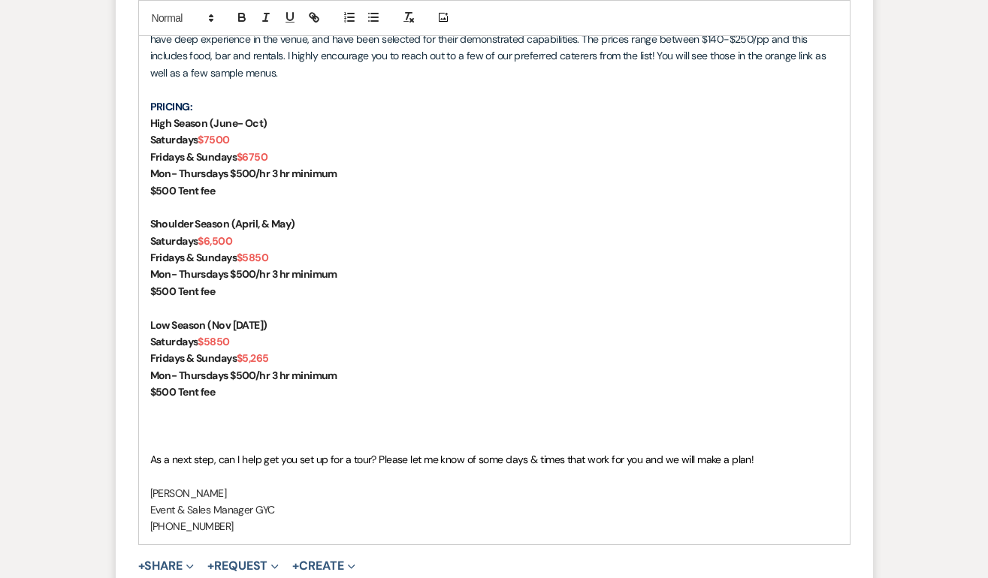
scroll to position [2000, 0]
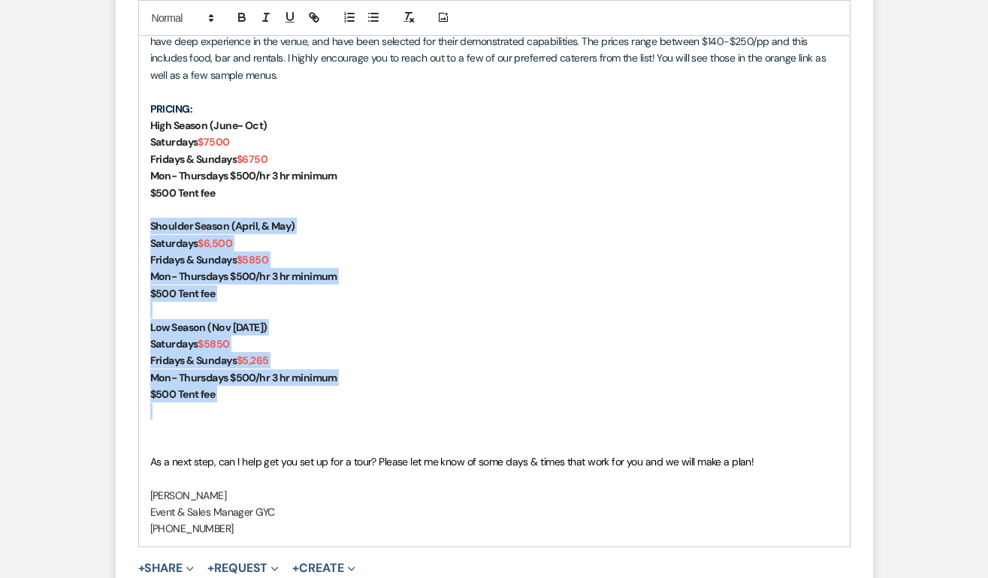
drag, startPoint x: 231, startPoint y: 406, endPoint x: 140, endPoint y: 230, distance: 198.2
click at [140, 230] on div "Samantha, Congratulations and thank you for your interest in The Guilford Yacht…" at bounding box center [494, 218] width 711 height 657
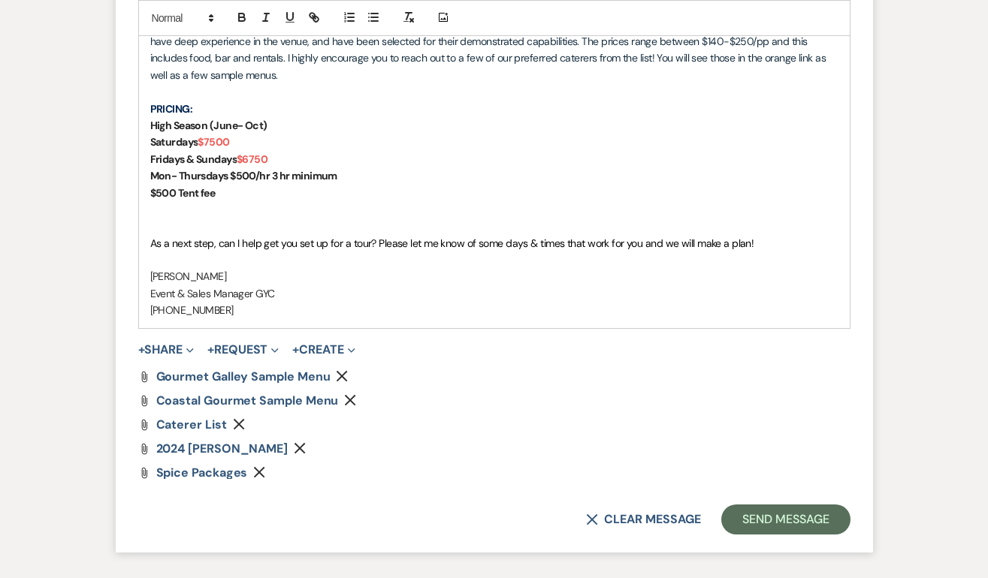
click at [306, 449] on use "button" at bounding box center [299, 448] width 11 height 11
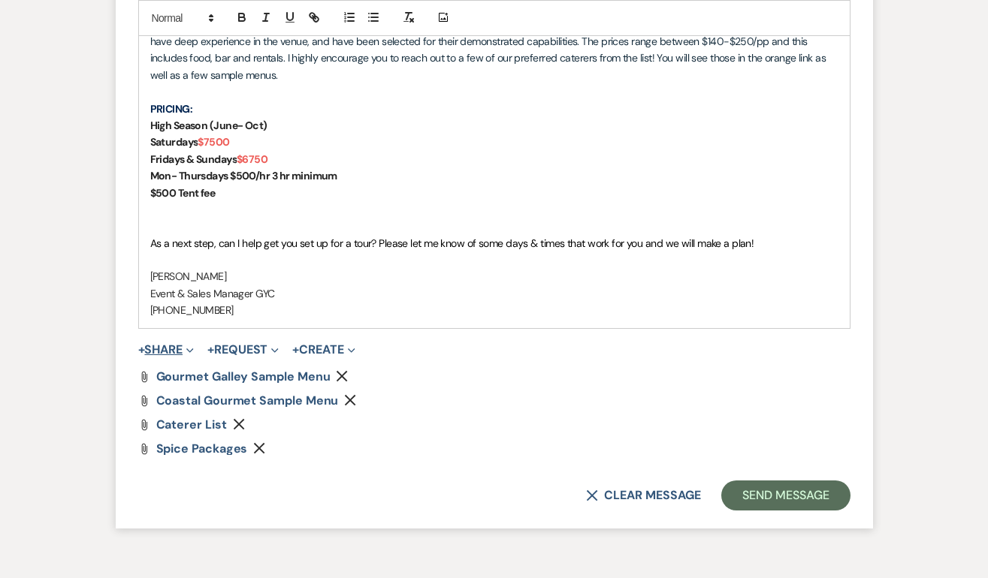
click at [180, 344] on button "+ Share Expand" at bounding box center [166, 350] width 56 height 12
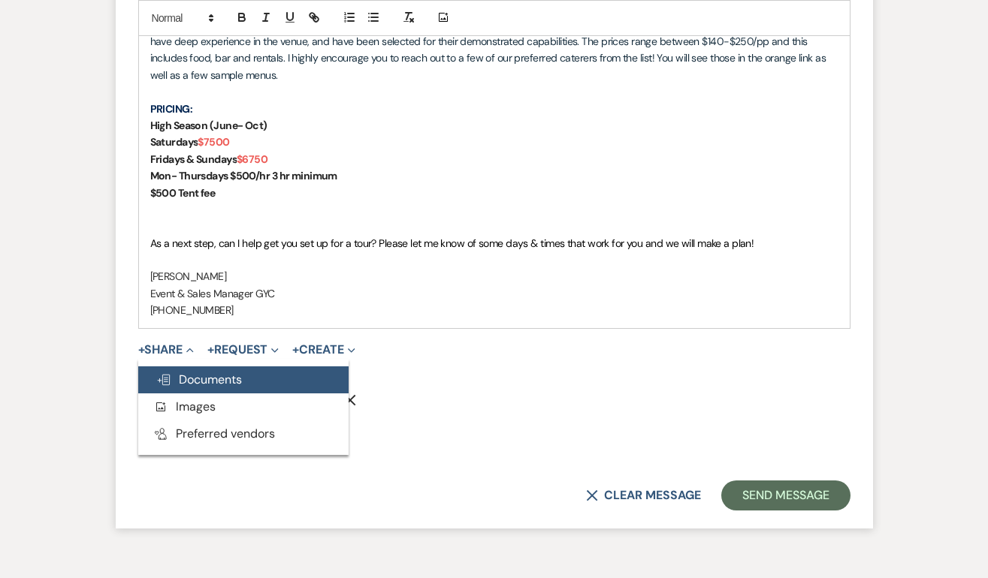
click at [206, 376] on span "Doc Upload Documents" at bounding box center [199, 380] width 86 height 16
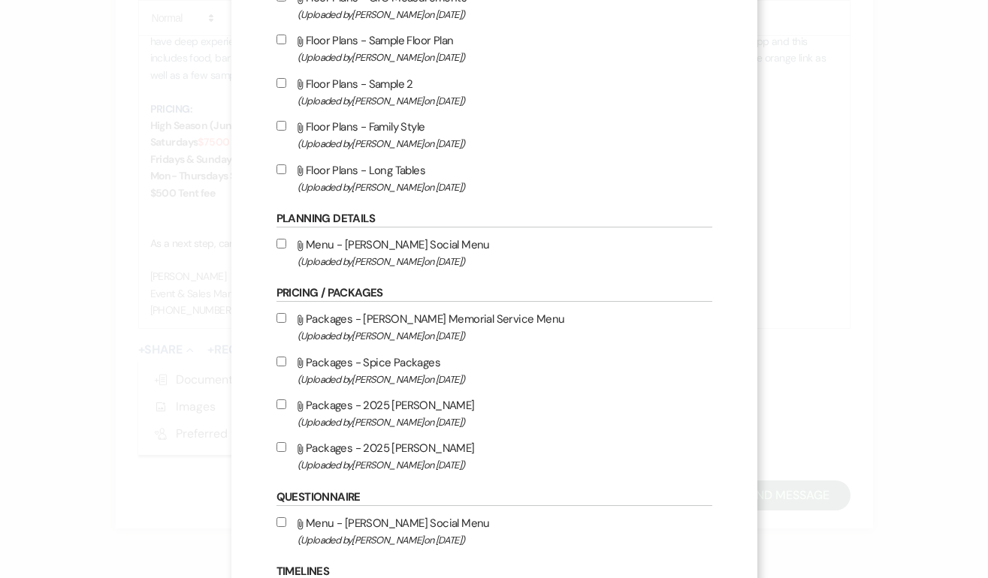
scroll to position [349, 0]
click at [279, 408] on input "Attach File Packages - 2025 David Alan (Uploaded by Alison Wehrle on Mar 2nd, 2…" at bounding box center [281, 405] width 10 height 10
checkbox input "true"
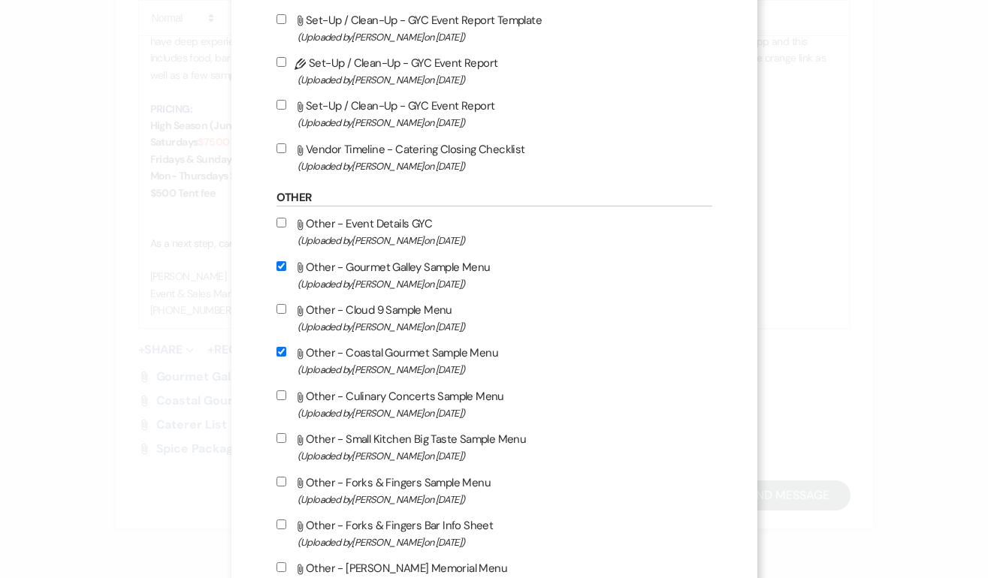
scroll to position [1218, 0]
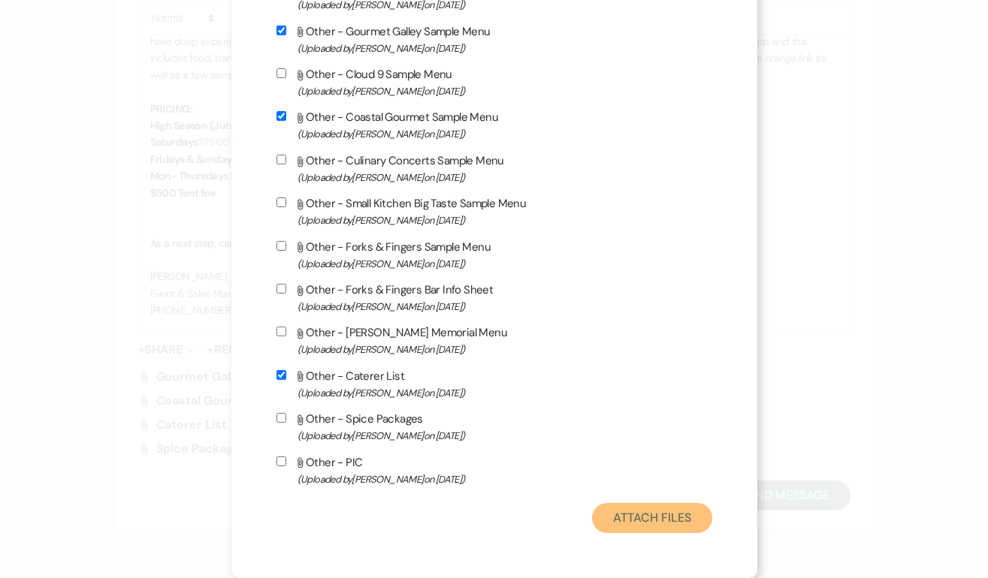
click at [656, 508] on button "Attach Files" at bounding box center [651, 518] width 119 height 30
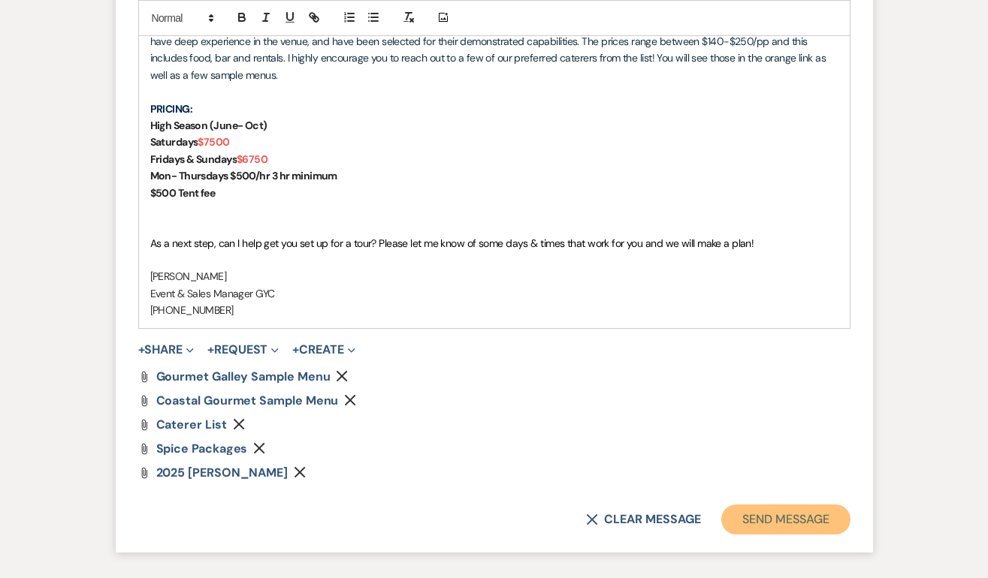
click at [801, 516] on button "Send Message" at bounding box center [785, 520] width 128 height 30
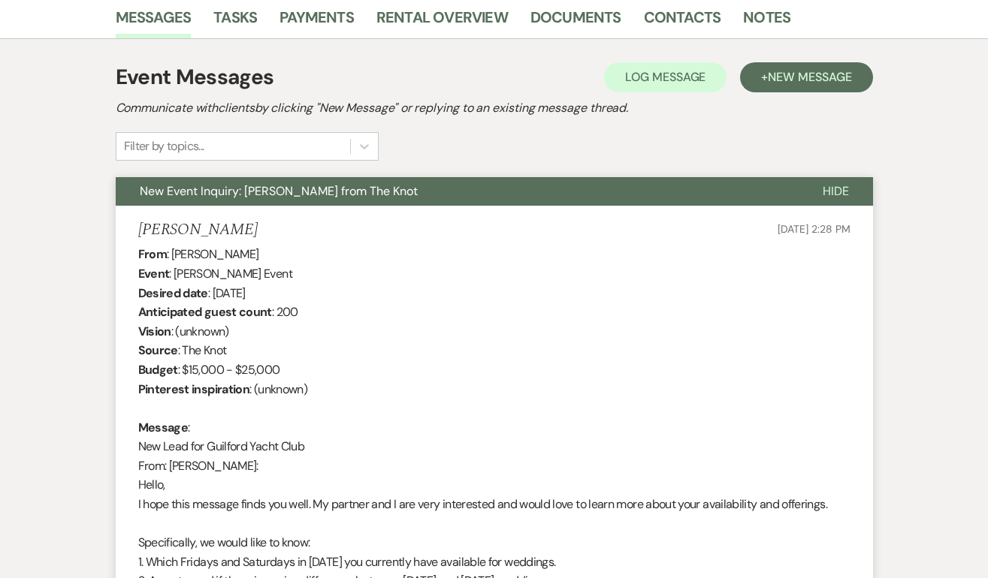
scroll to position [0, 0]
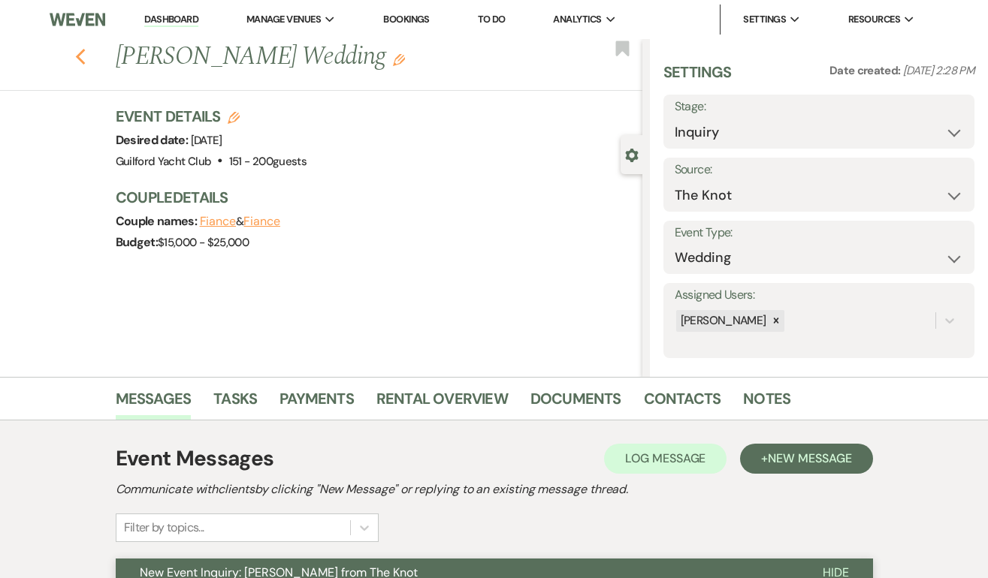
click at [80, 52] on use "button" at bounding box center [80, 57] width 10 height 17
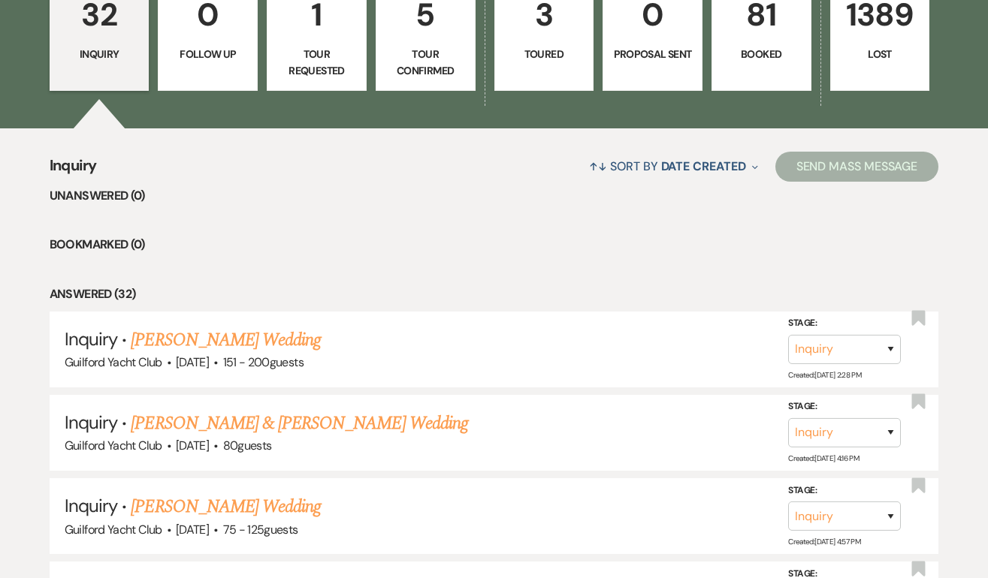
scroll to position [454, 0]
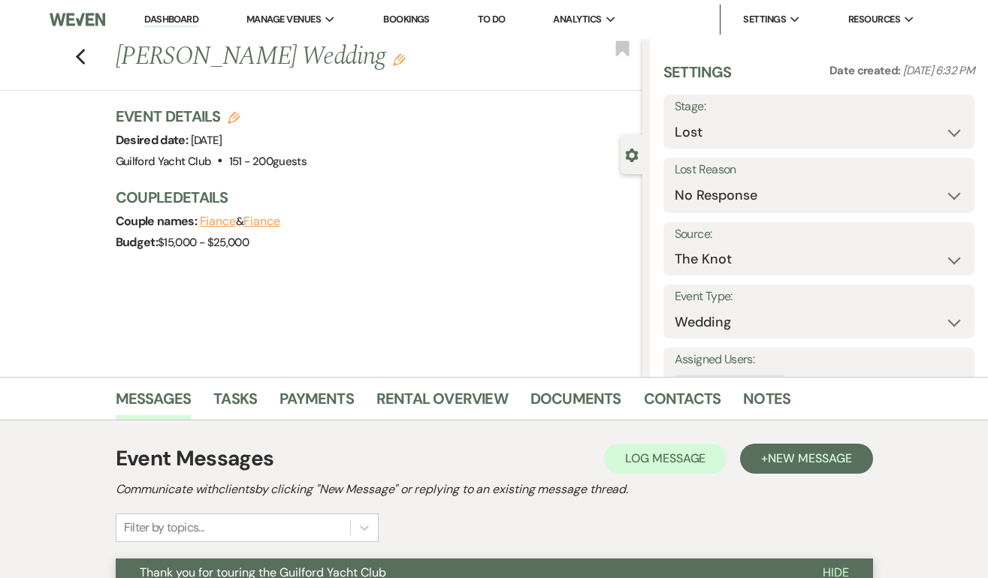
select select "8"
select select "5"
select select "2"
click at [83, 62] on use "button" at bounding box center [80, 57] width 10 height 17
select select "8"
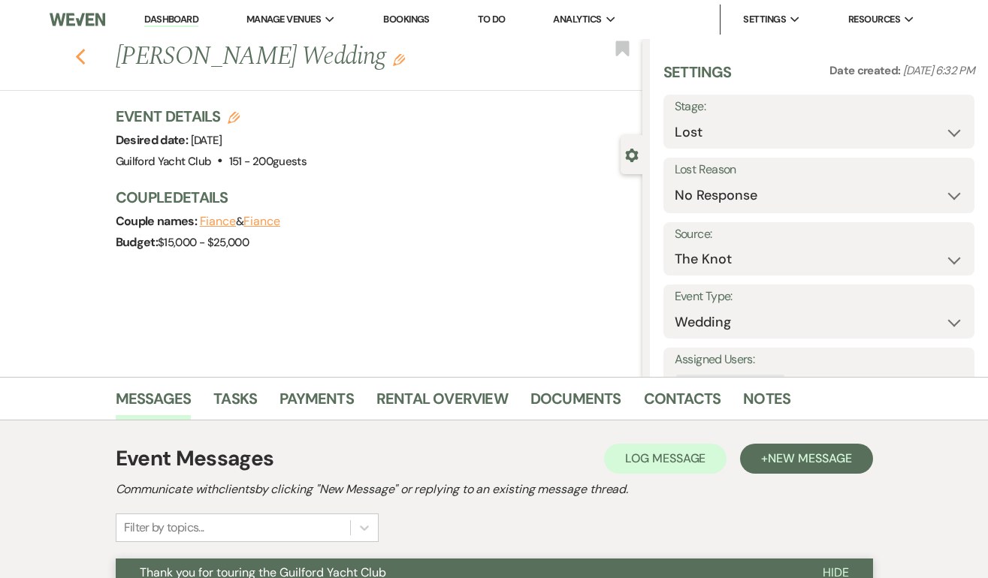
select select "5"
select select "8"
select select "5"
select select "8"
select select "5"
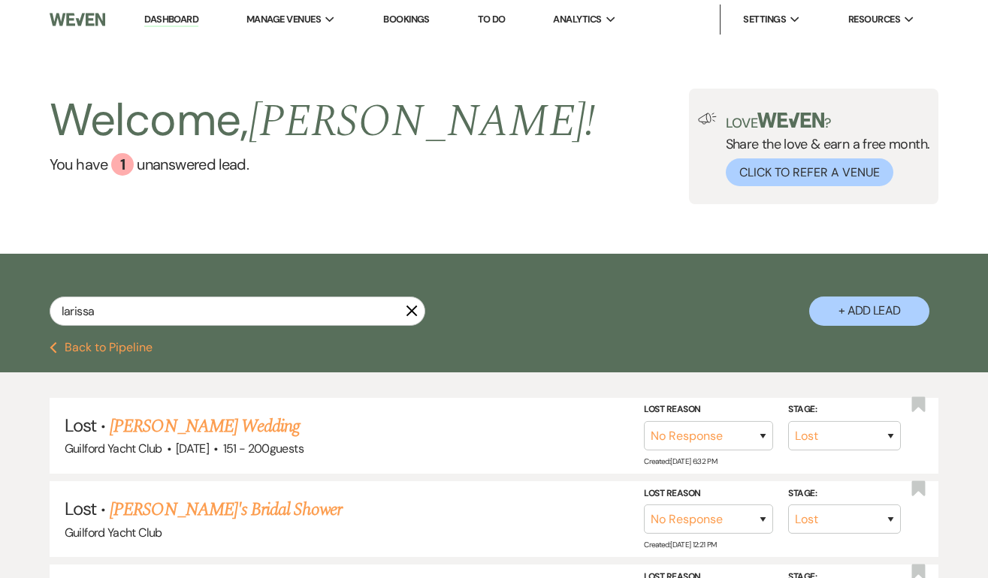
click at [119, 347] on button "Previous Back to Pipeline" at bounding box center [101, 348] width 103 height 12
select select "5"
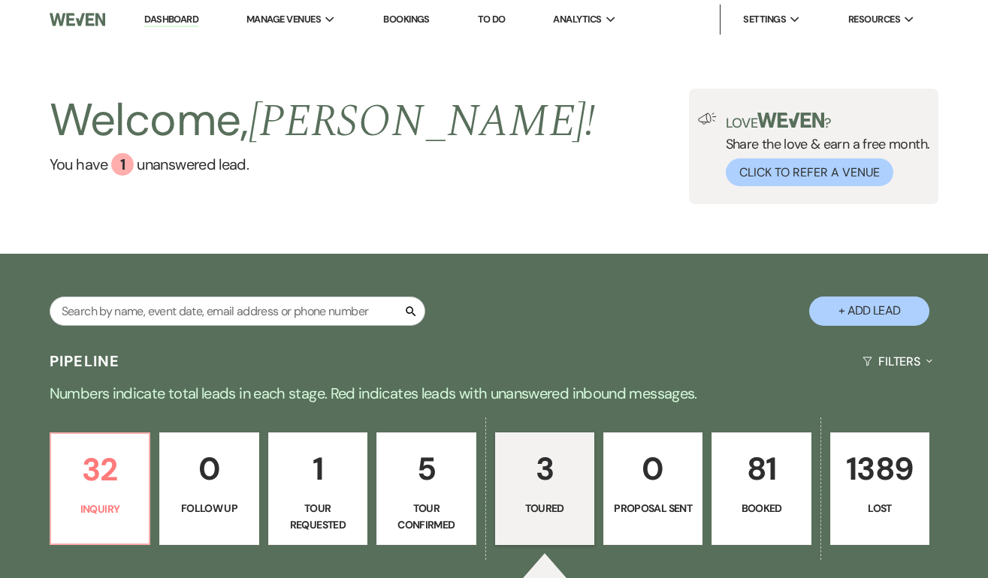
scroll to position [166, 0]
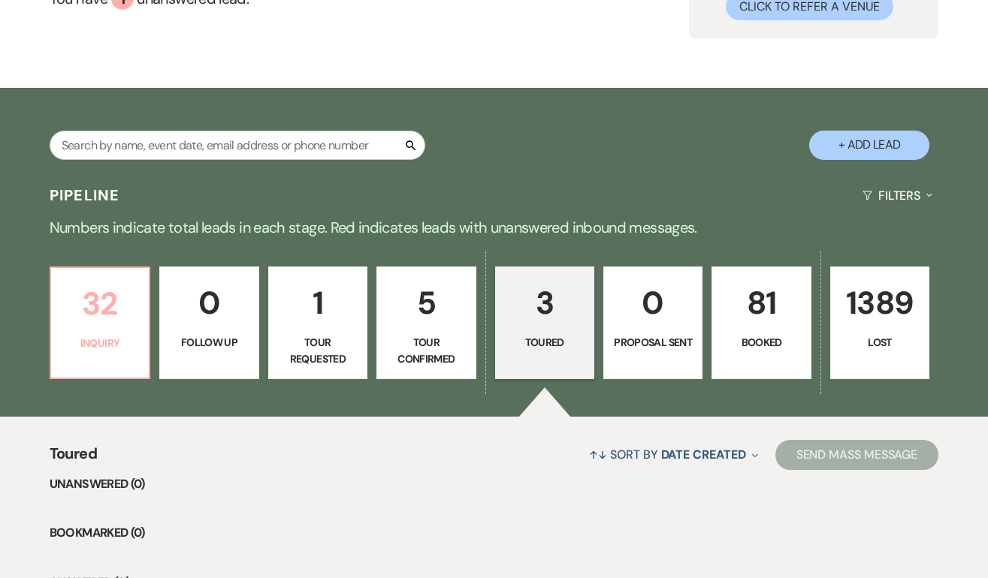
click at [127, 349] on p "Inquiry" at bounding box center [100, 343] width 80 height 17
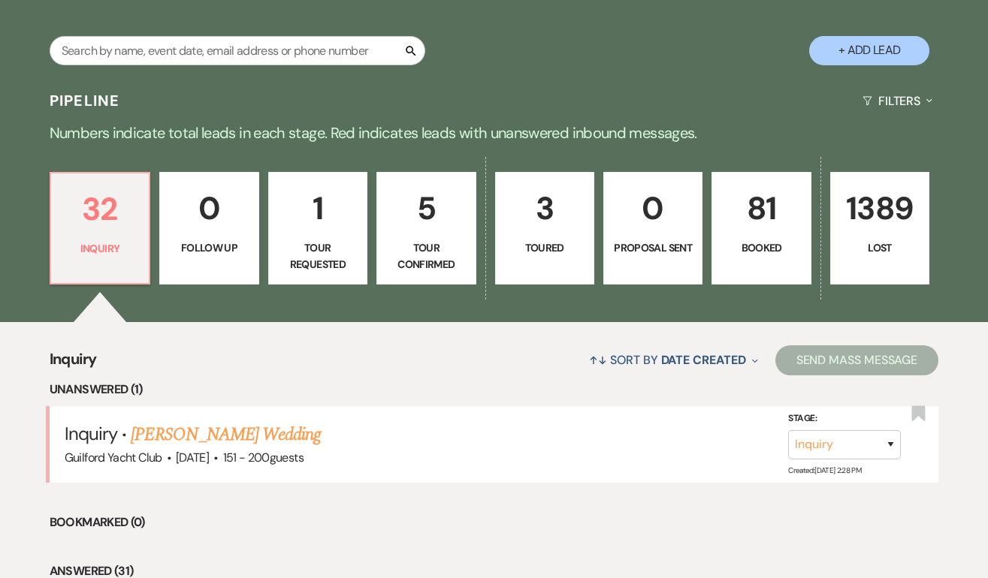
scroll to position [263, 0]
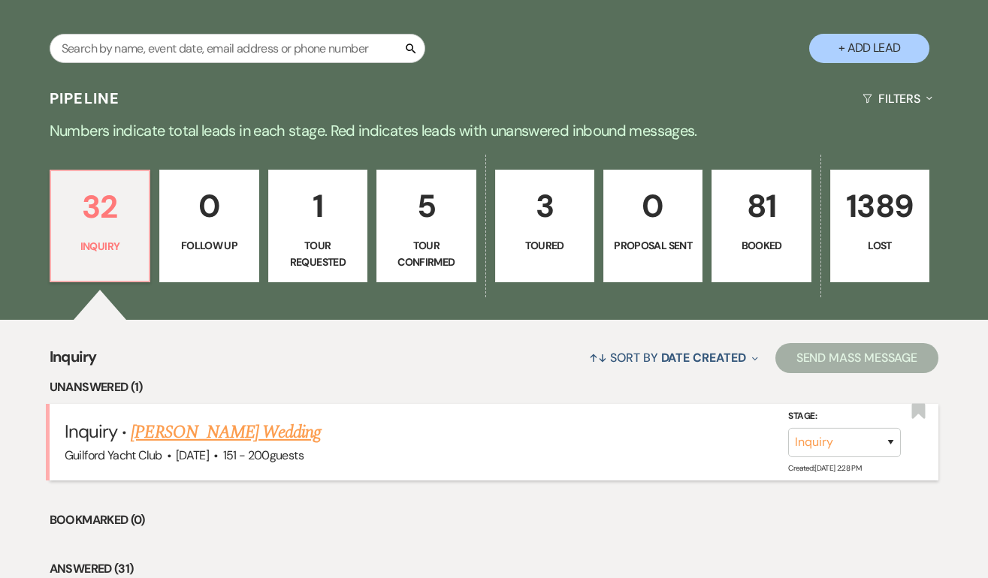
click at [224, 440] on link "Samantha Perry's Wedding" at bounding box center [226, 432] width 190 height 27
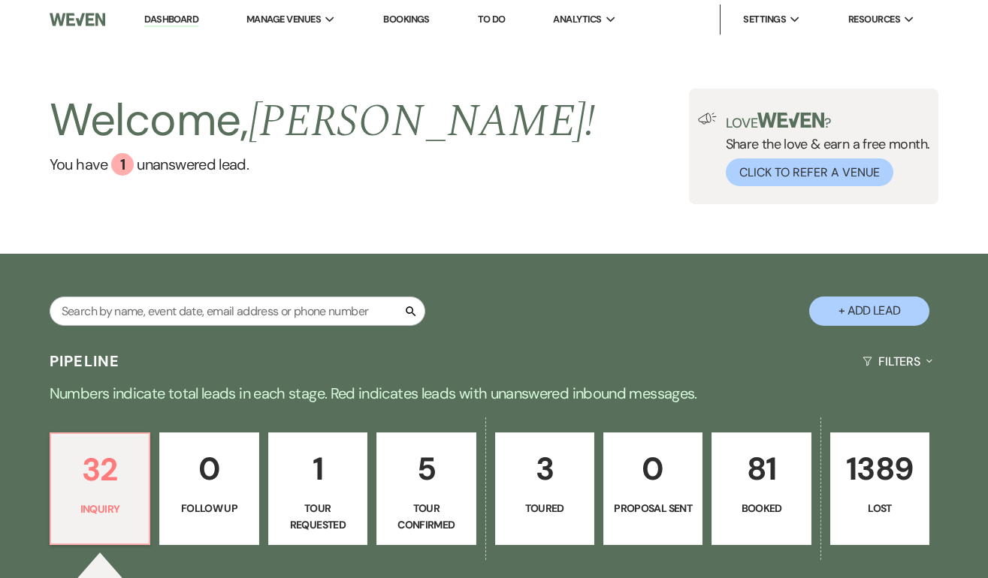
select select "2"
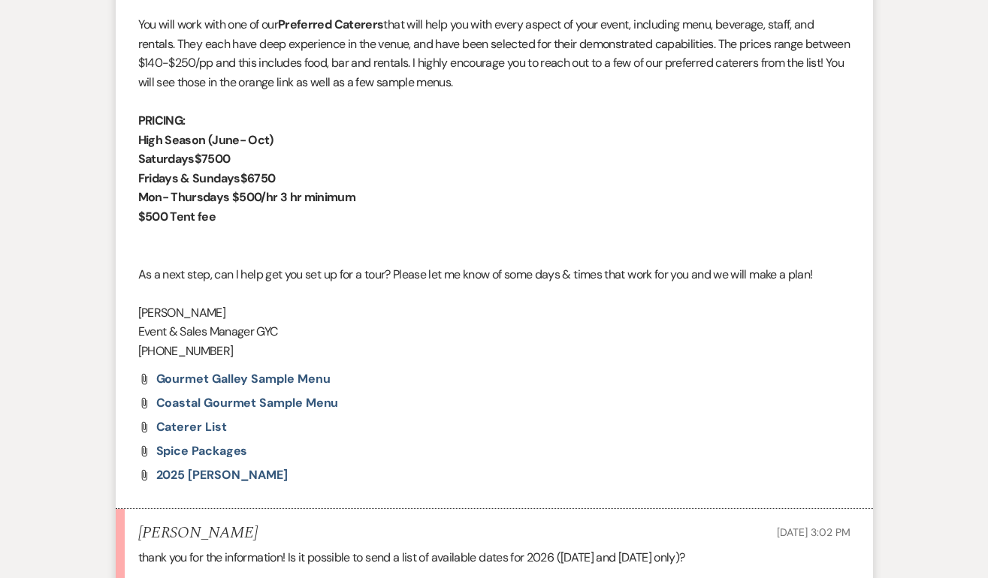
scroll to position [1963, 0]
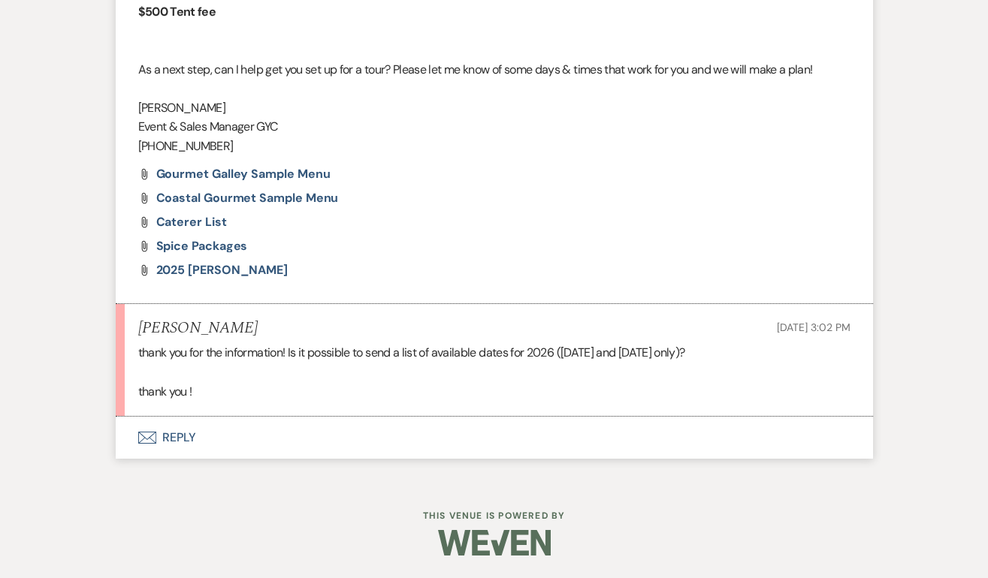
click at [181, 427] on button "Envelope Reply" at bounding box center [494, 438] width 757 height 42
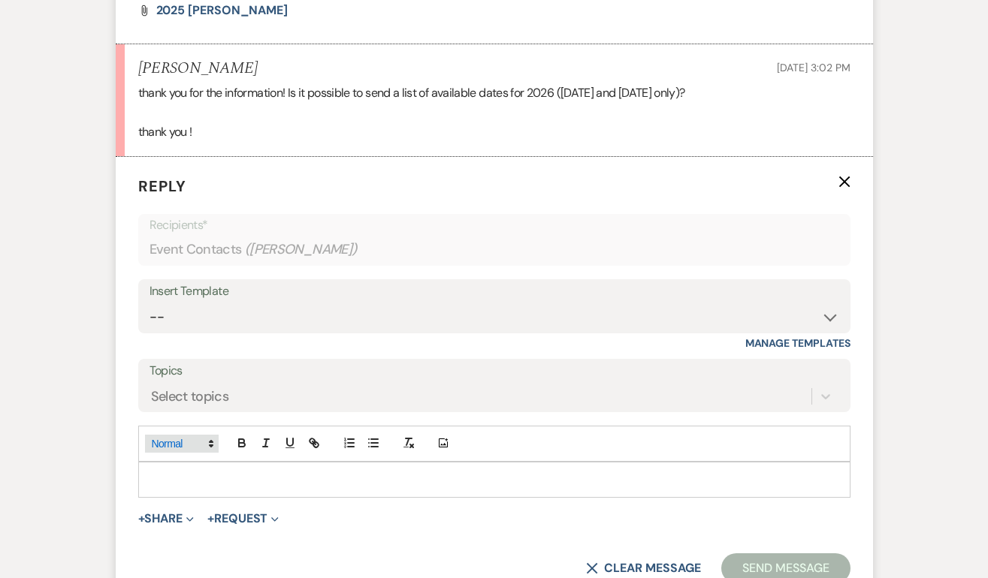
scroll to position [2246, 0]
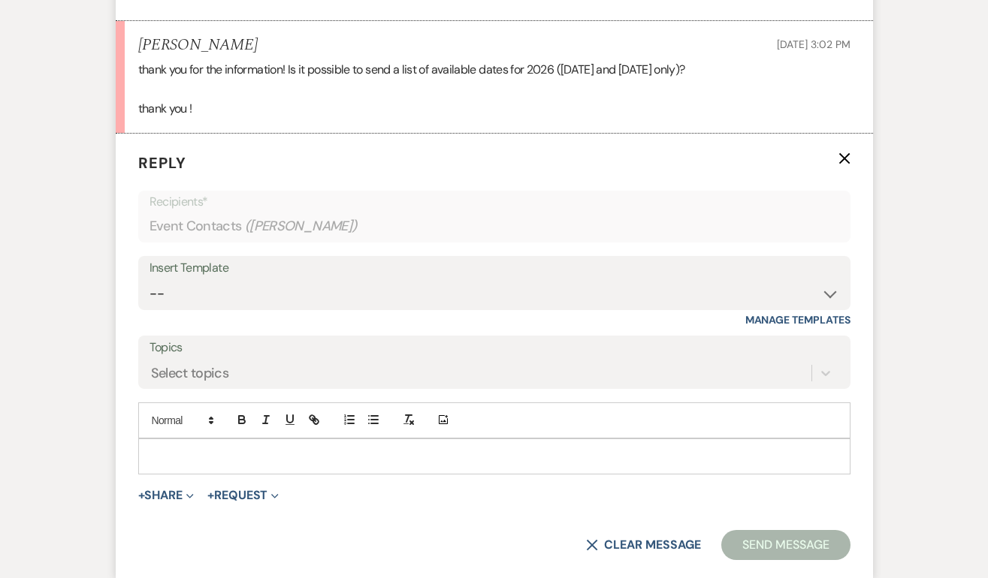
click at [171, 451] on p at bounding box center [494, 456] width 688 height 17
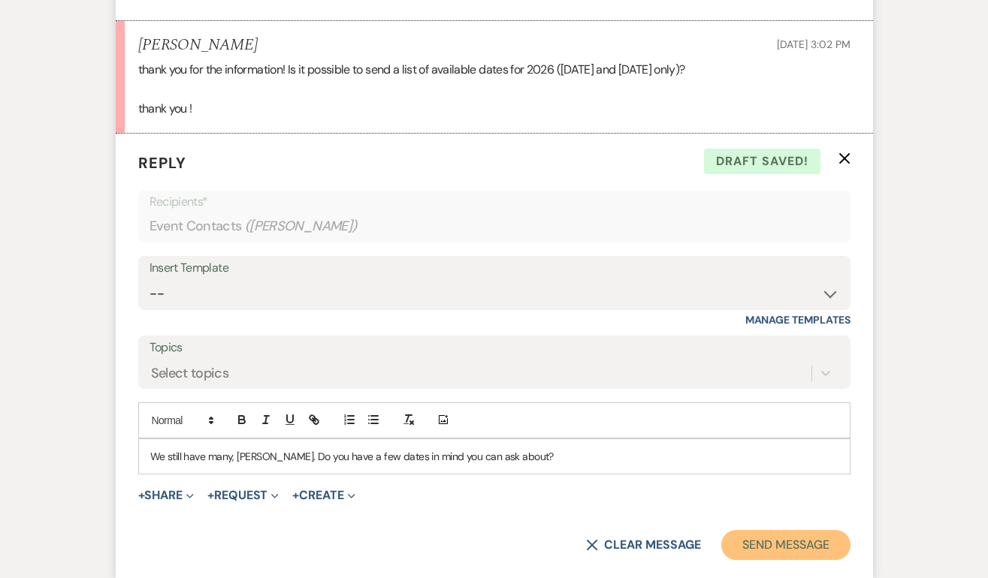
click at [758, 545] on button "Send Message" at bounding box center [785, 545] width 128 height 30
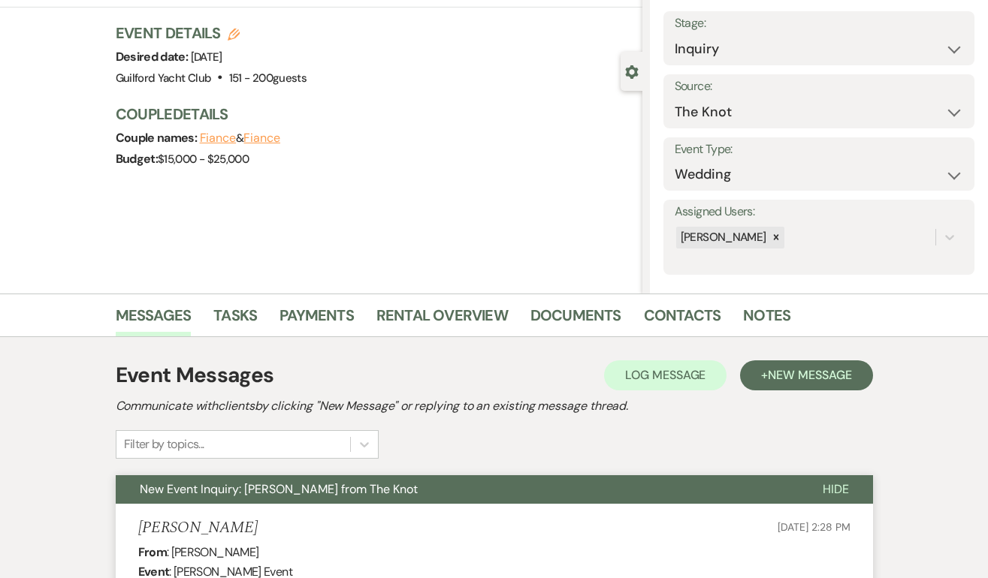
scroll to position [0, 0]
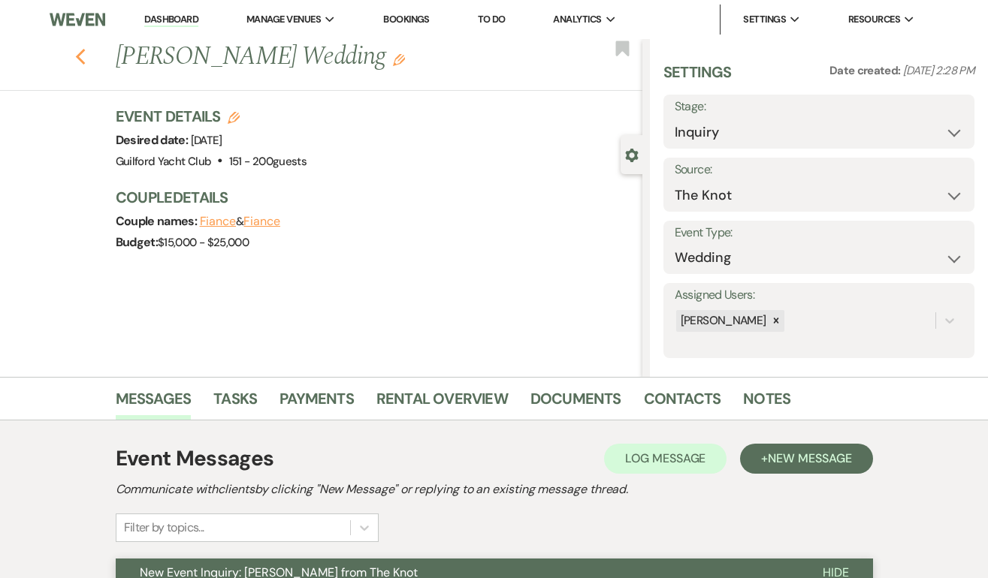
click at [79, 59] on use "button" at bounding box center [80, 57] width 10 height 17
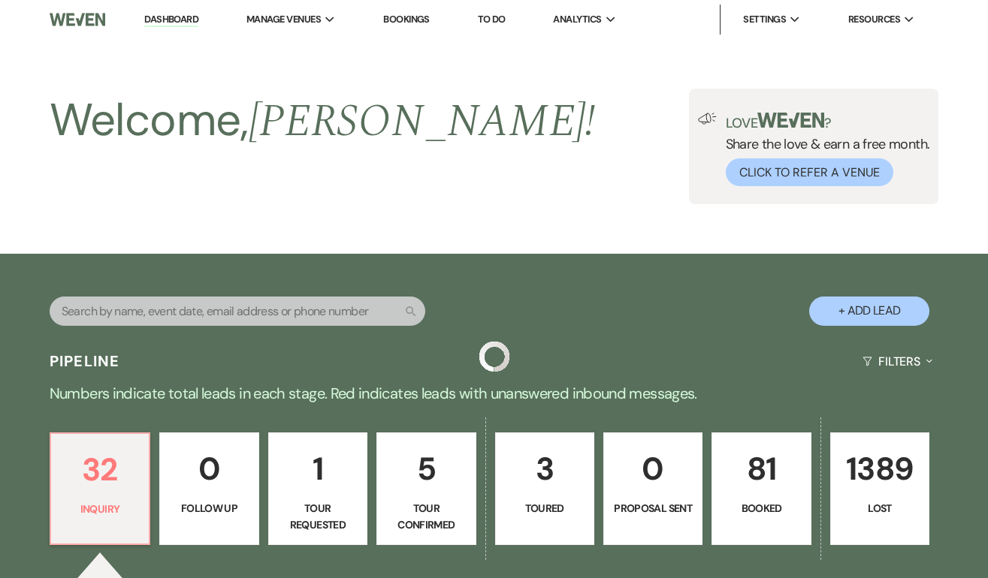
scroll to position [263, 0]
